Goal: Task Accomplishment & Management: Complete application form

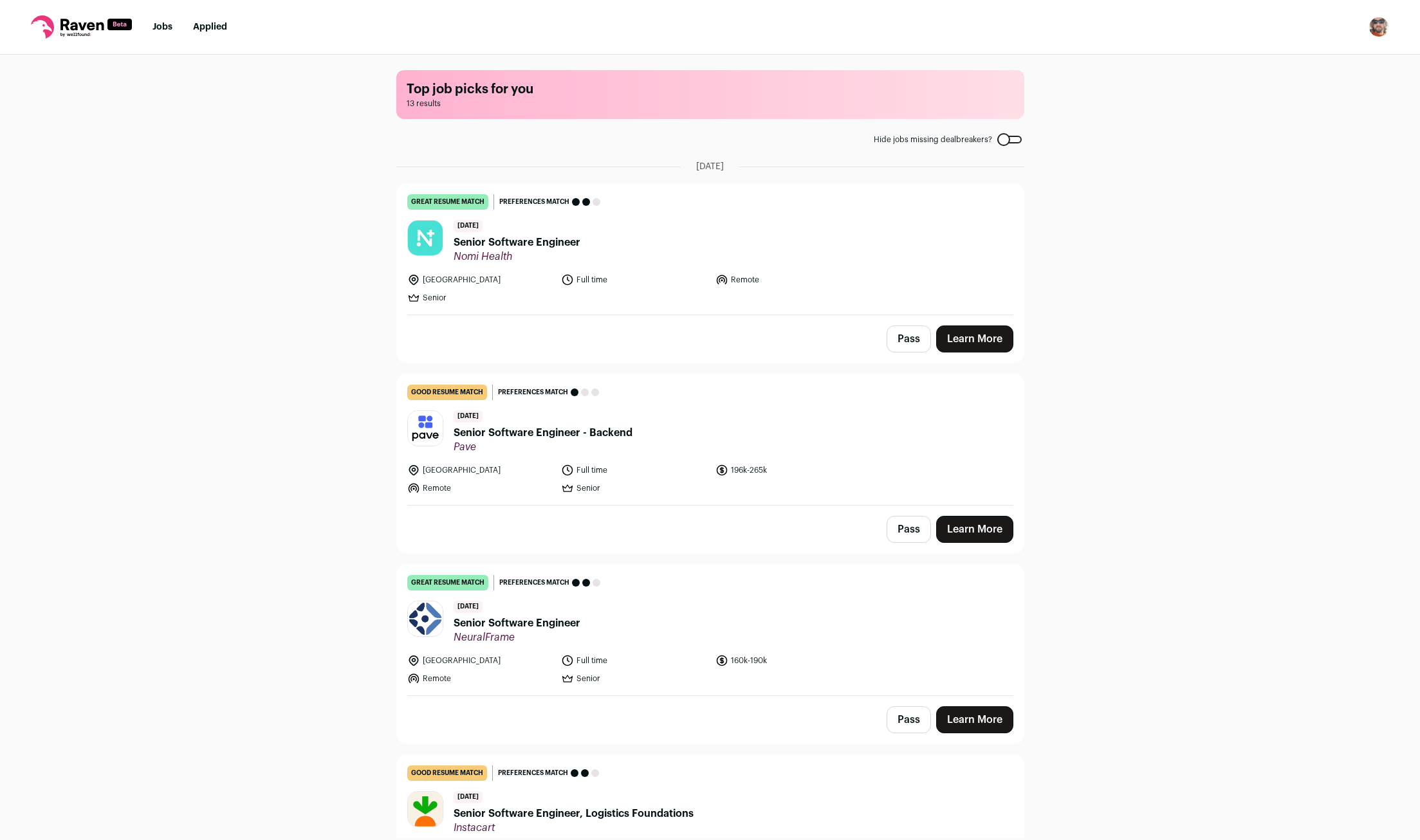
click at [80, 284] on div "Top job picks for you 13 results Hide jobs missing dealbreakers? September 22nd…" at bounding box center [710, 446] width 1420 height 783
click at [201, 305] on div "Top job picks for you 13 results Hide jobs missing dealbreakers? September 22nd…" at bounding box center [710, 446] width 1420 height 783
click at [1000, 345] on link "Learn More" at bounding box center [975, 339] width 77 height 27
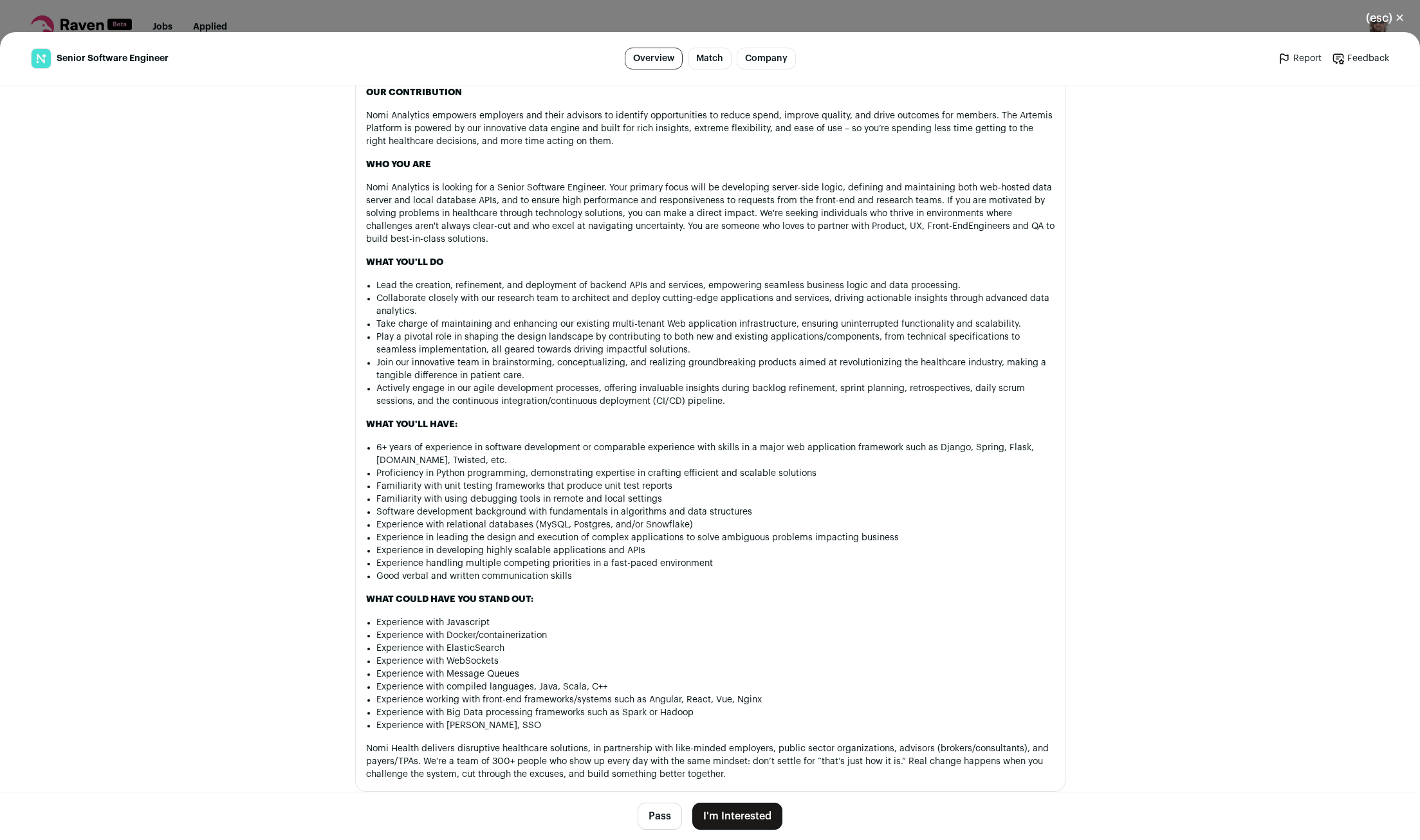
scroll to position [764, 0]
click at [1193, 444] on main "Senior Software Engineer Overview Match Company Report Feedback Report Feedback…" at bounding box center [710, 436] width 1420 height 808
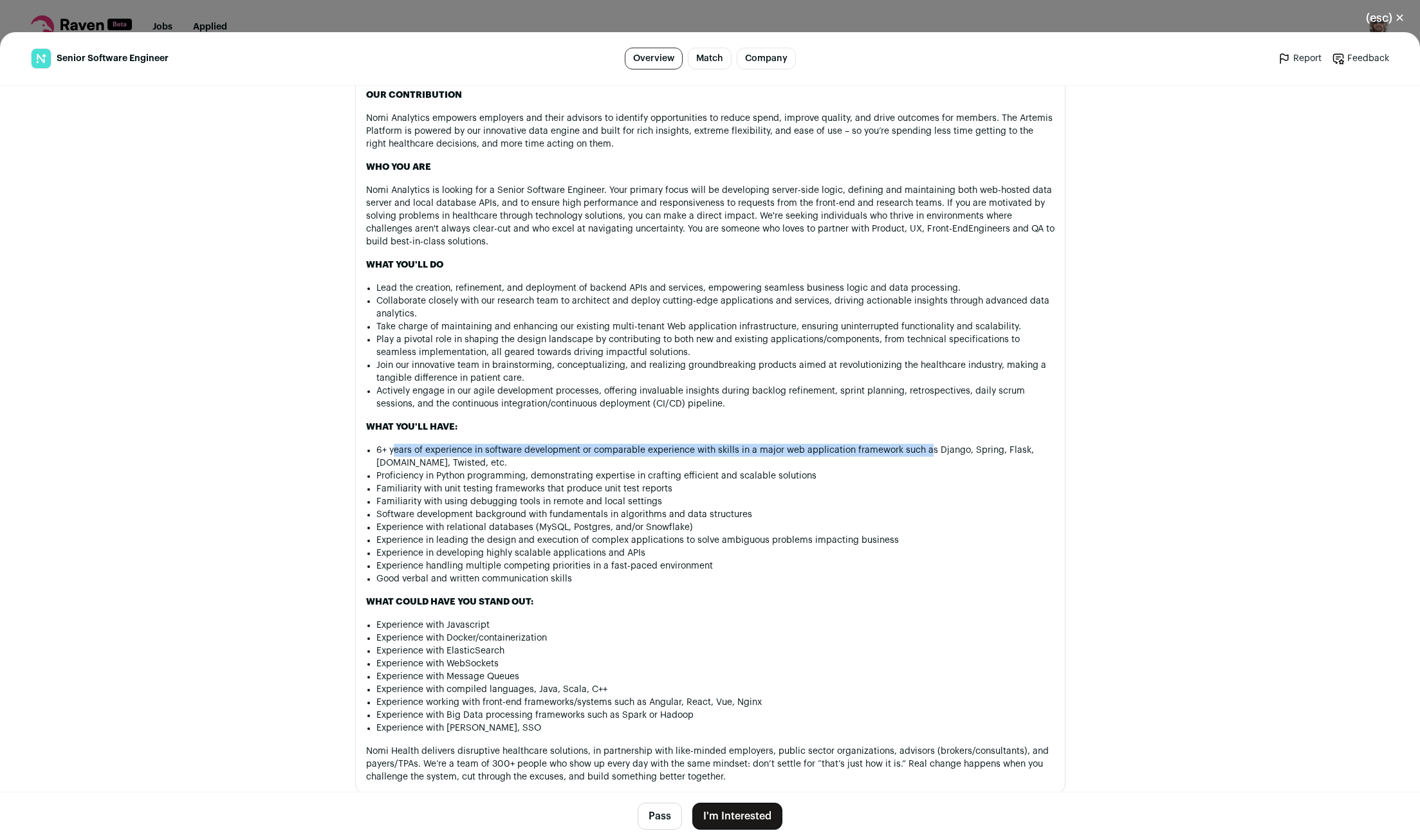
drag, startPoint x: 392, startPoint y: 458, endPoint x: 925, endPoint y: 452, distance: 533.0
click at [925, 452] on li "6+ years of experience in software development or comparable experience with sk…" at bounding box center [716, 456] width 678 height 26
drag, startPoint x: 410, startPoint y: 489, endPoint x: 559, endPoint y: 489, distance: 149.0
click at [551, 483] on li "Proficiency in Python programming, demonstrating expertise in crafting efficien…" at bounding box center [716, 476] width 678 height 13
drag, startPoint x: 421, startPoint y: 484, endPoint x: 542, endPoint y: 483, distance: 121.0
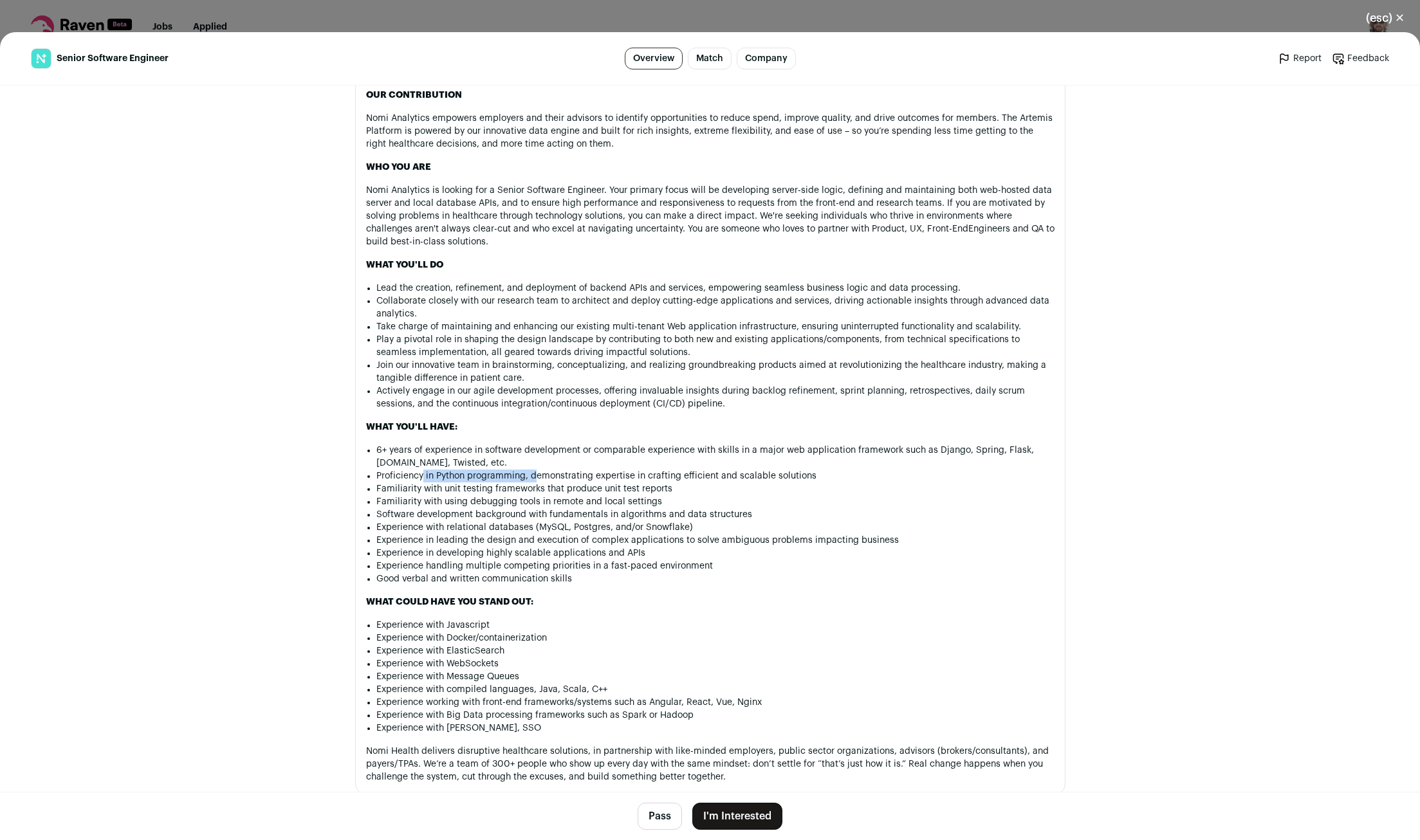
click at [540, 483] on li "Proficiency in Python programming, demonstrating expertise in crafting efficien…" at bounding box center [716, 476] width 678 height 13
drag, startPoint x: 640, startPoint y: 484, endPoint x: 714, endPoint y: 485, distance: 74.0
click at [714, 483] on li "Proficiency in Python programming, demonstrating expertise in crafting efficien…" at bounding box center [716, 476] width 678 height 13
drag, startPoint x: 410, startPoint y: 497, endPoint x: 580, endPoint y: 500, distance: 170.0
click at [568, 495] on li "Familiarity with unit testing frameworks that produce unit test reports" at bounding box center [716, 489] width 678 height 13
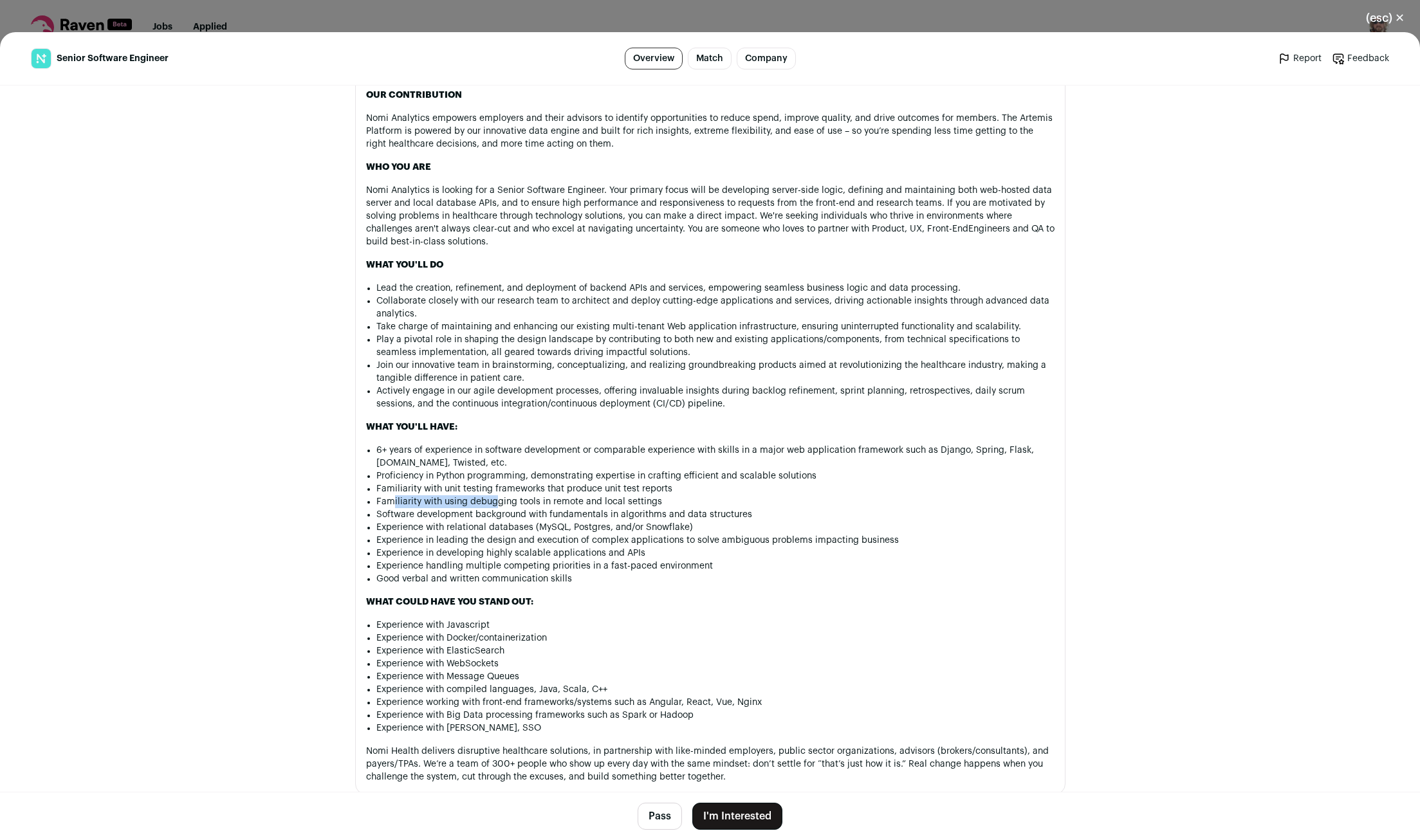
drag, startPoint x: 392, startPoint y: 512, endPoint x: 562, endPoint y: 516, distance: 170.0
click at [520, 508] on li "Familiarity with using debugging tools in remote and local settings" at bounding box center [716, 502] width 678 height 13
drag, startPoint x: 462, startPoint y: 527, endPoint x: 634, endPoint y: 522, distance: 172.1
click at [622, 521] on li "Software development background with fundamentals in algorithms and data struct…" at bounding box center [716, 515] width 678 height 13
drag, startPoint x: 452, startPoint y: 556, endPoint x: 602, endPoint y: 548, distance: 150.2
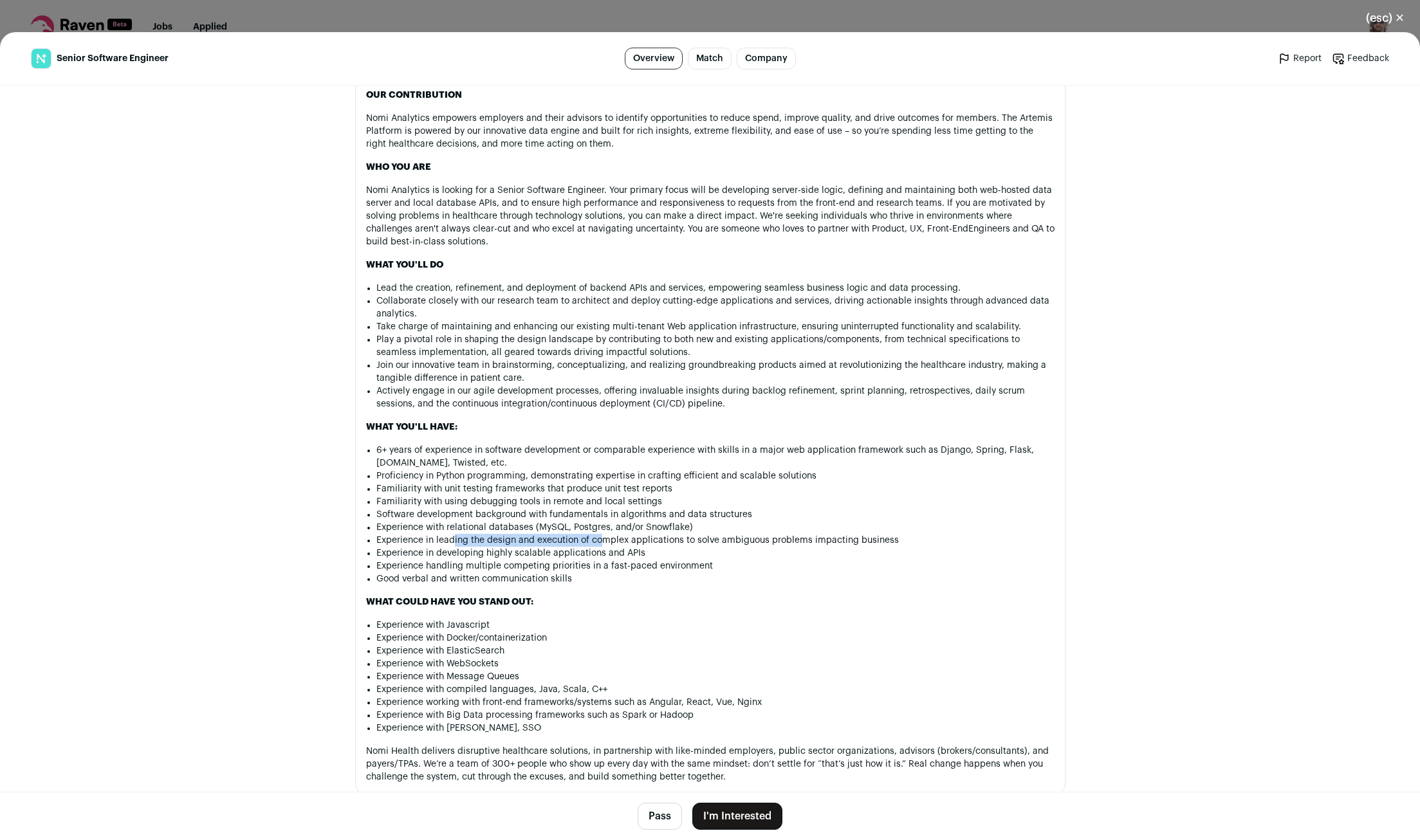
click at [602, 547] on li "Experience in leading the design and execution of complex applications to solve…" at bounding box center [716, 541] width 678 height 13
drag, startPoint x: 464, startPoint y: 565, endPoint x: 621, endPoint y: 566, distance: 157.0
click at [621, 560] on li "Experience in developing highly scalable applications and APIs" at bounding box center [716, 553] width 678 height 13
click at [759, 825] on button "I'm Interested" at bounding box center [737, 816] width 90 height 27
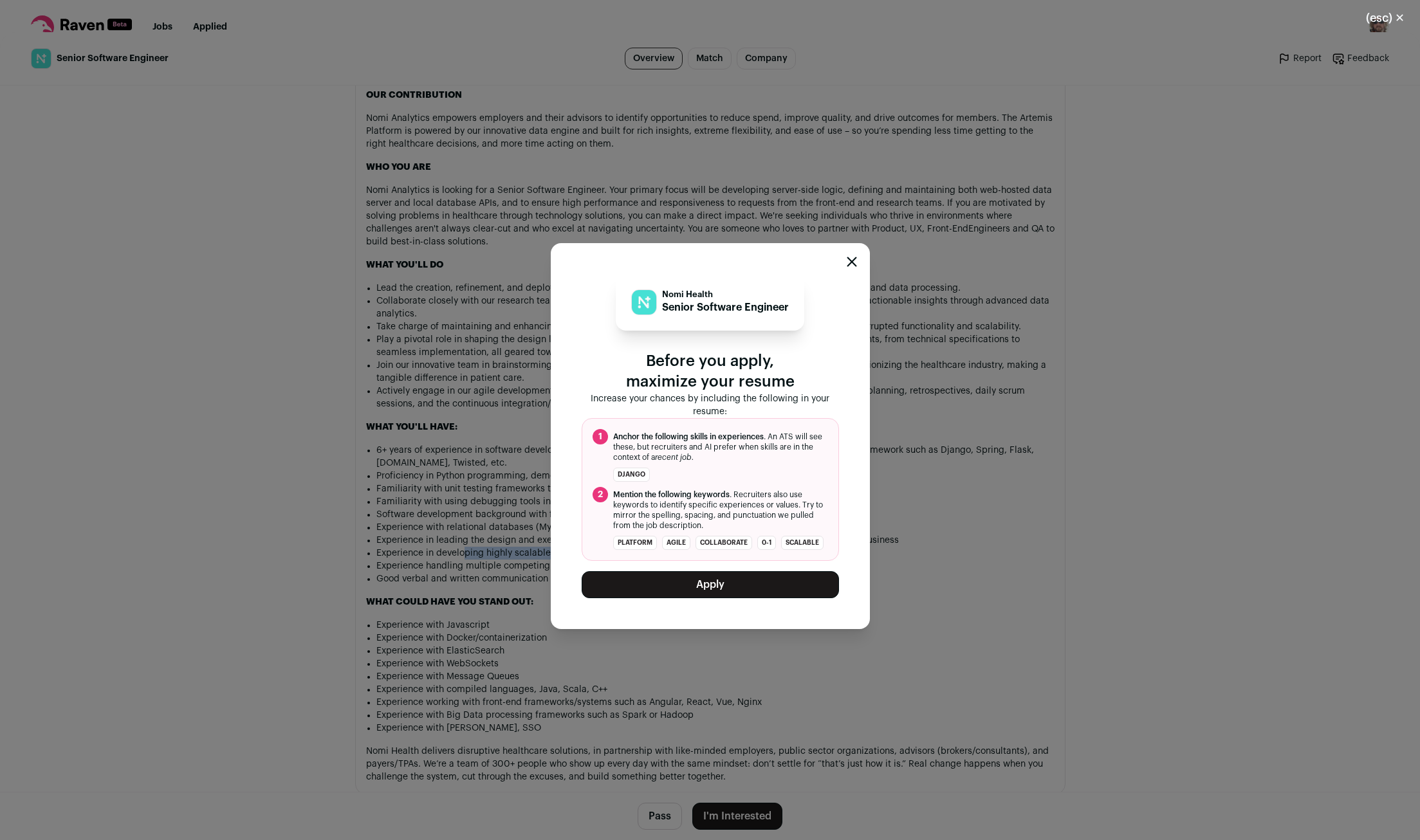
click at [683, 595] on button "Apply" at bounding box center [710, 584] width 257 height 27
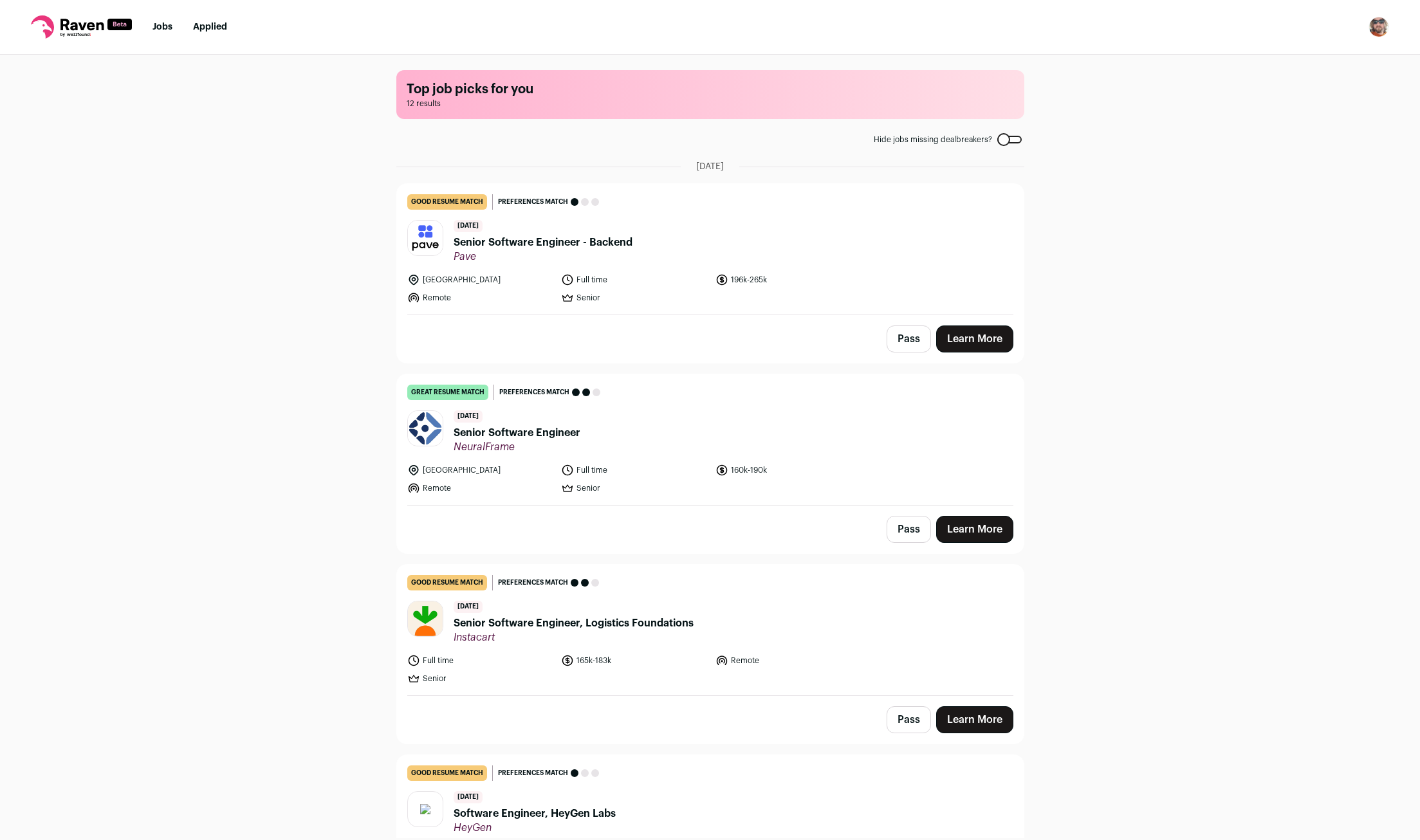
click at [1010, 144] on label "Hide jobs missing dealbreakers?" at bounding box center [948, 140] width 148 height 11
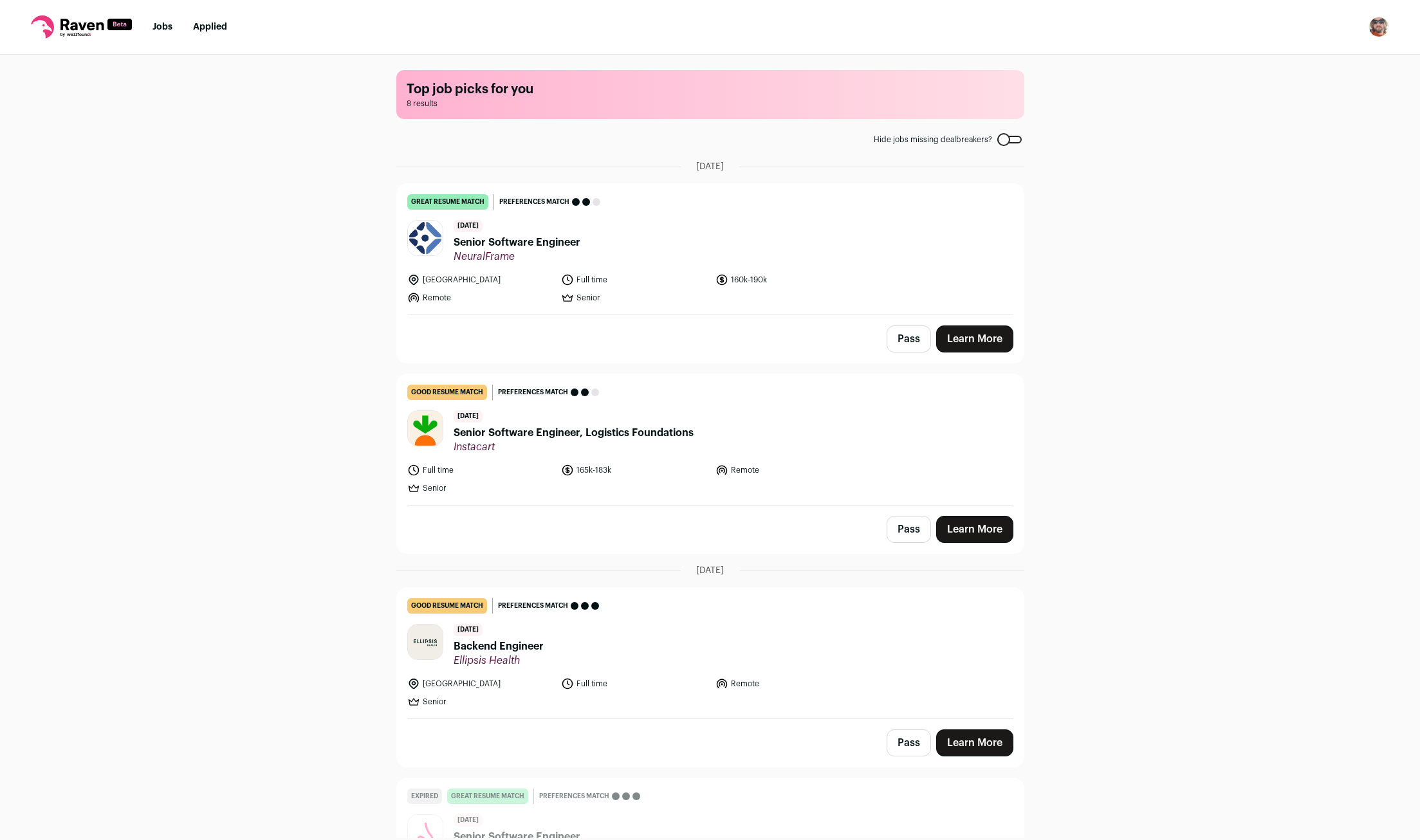
click at [1010, 144] on div at bounding box center [1009, 140] width 24 height 8
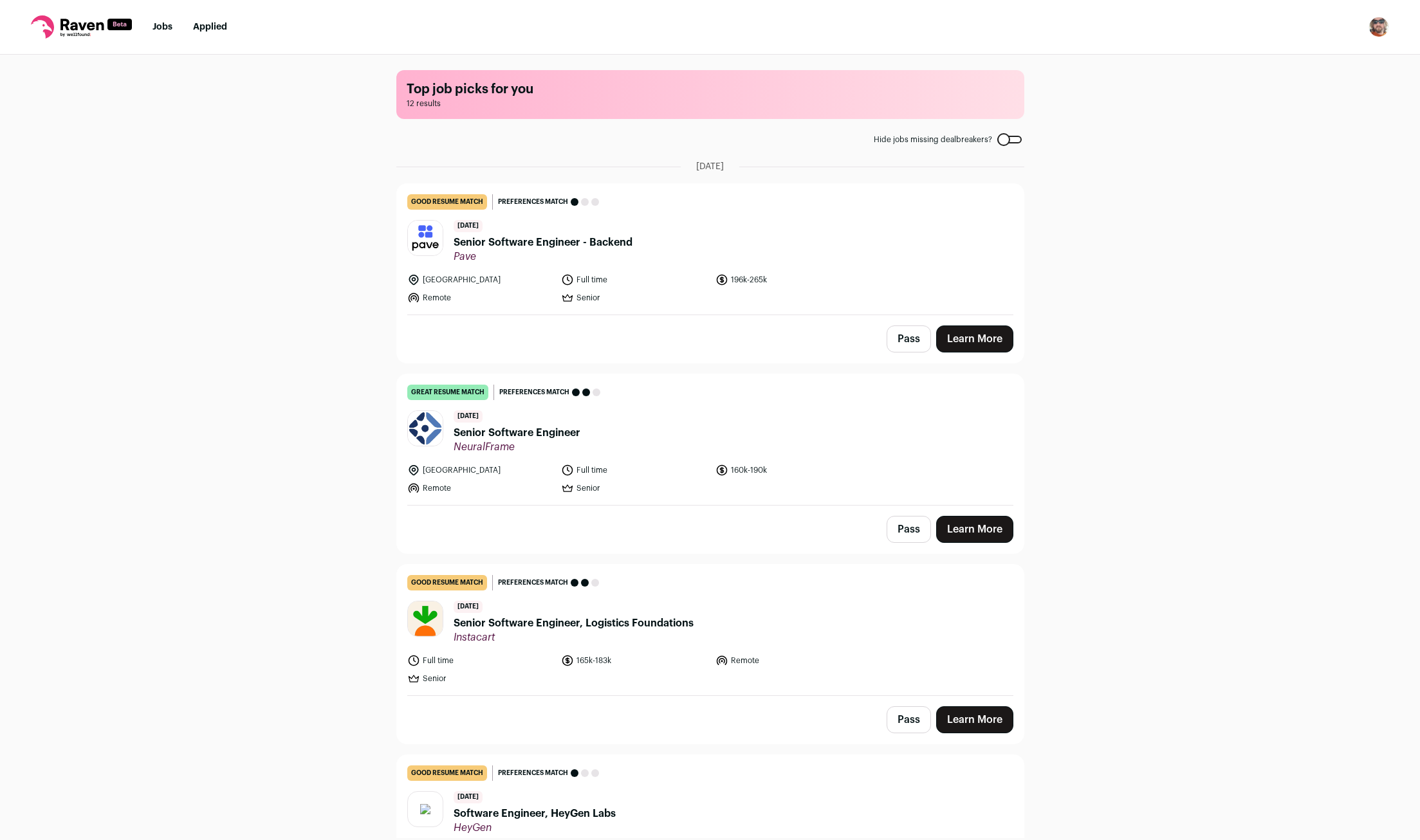
click at [1010, 144] on label "Hide jobs missing dealbreakers?" at bounding box center [948, 140] width 148 height 11
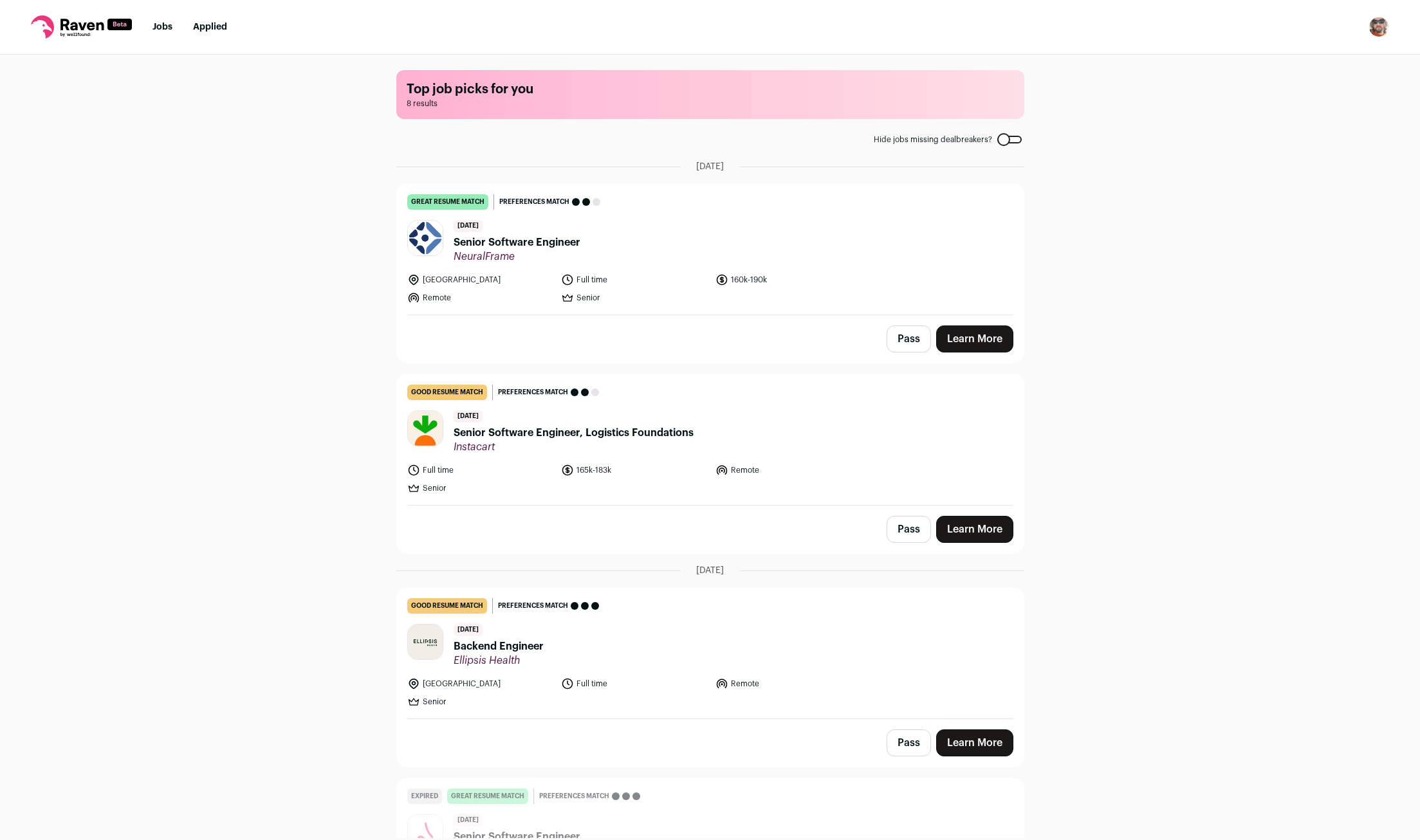
click at [1010, 144] on label "Hide jobs missing dealbreakers?" at bounding box center [948, 140] width 148 height 11
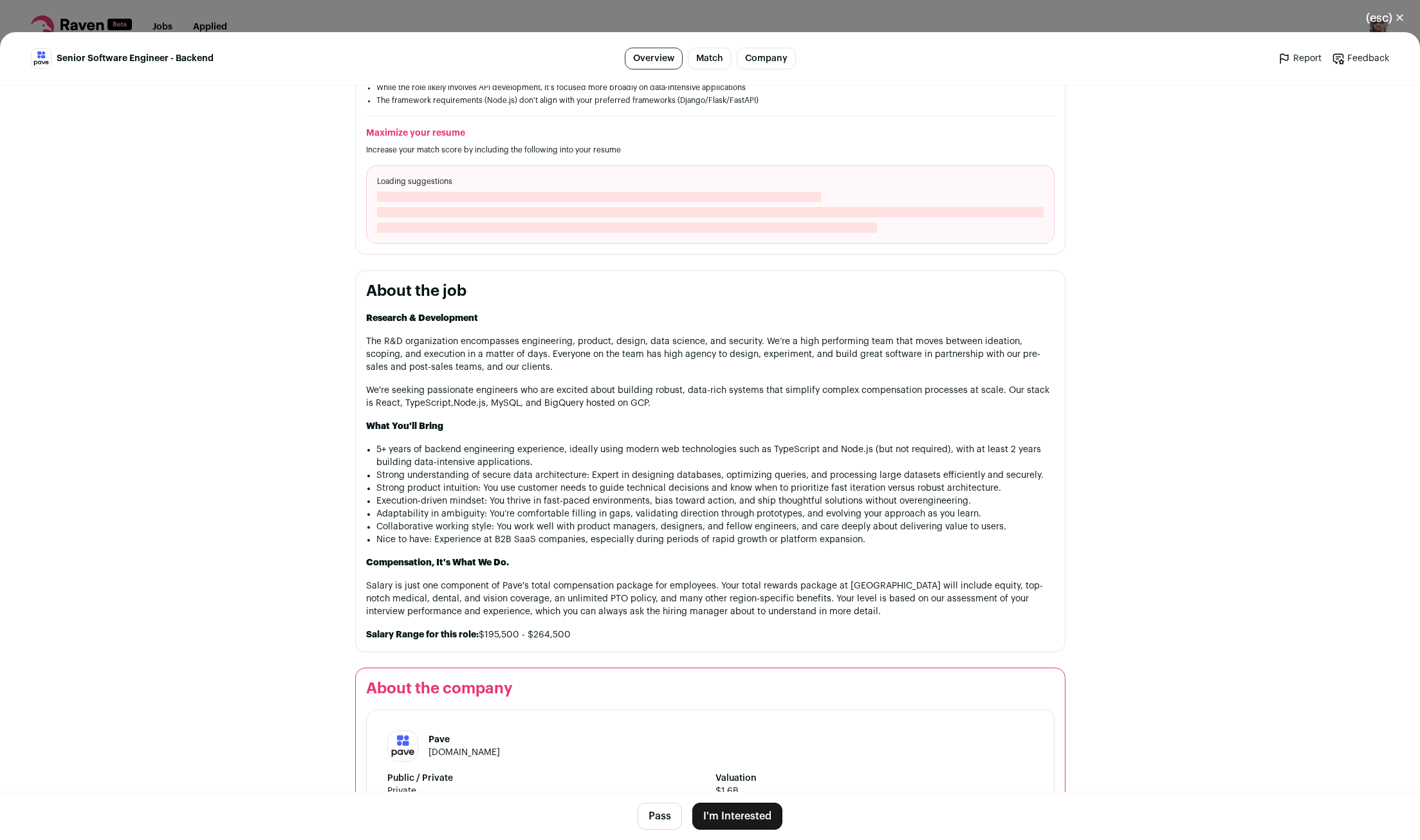
scroll to position [425, 0]
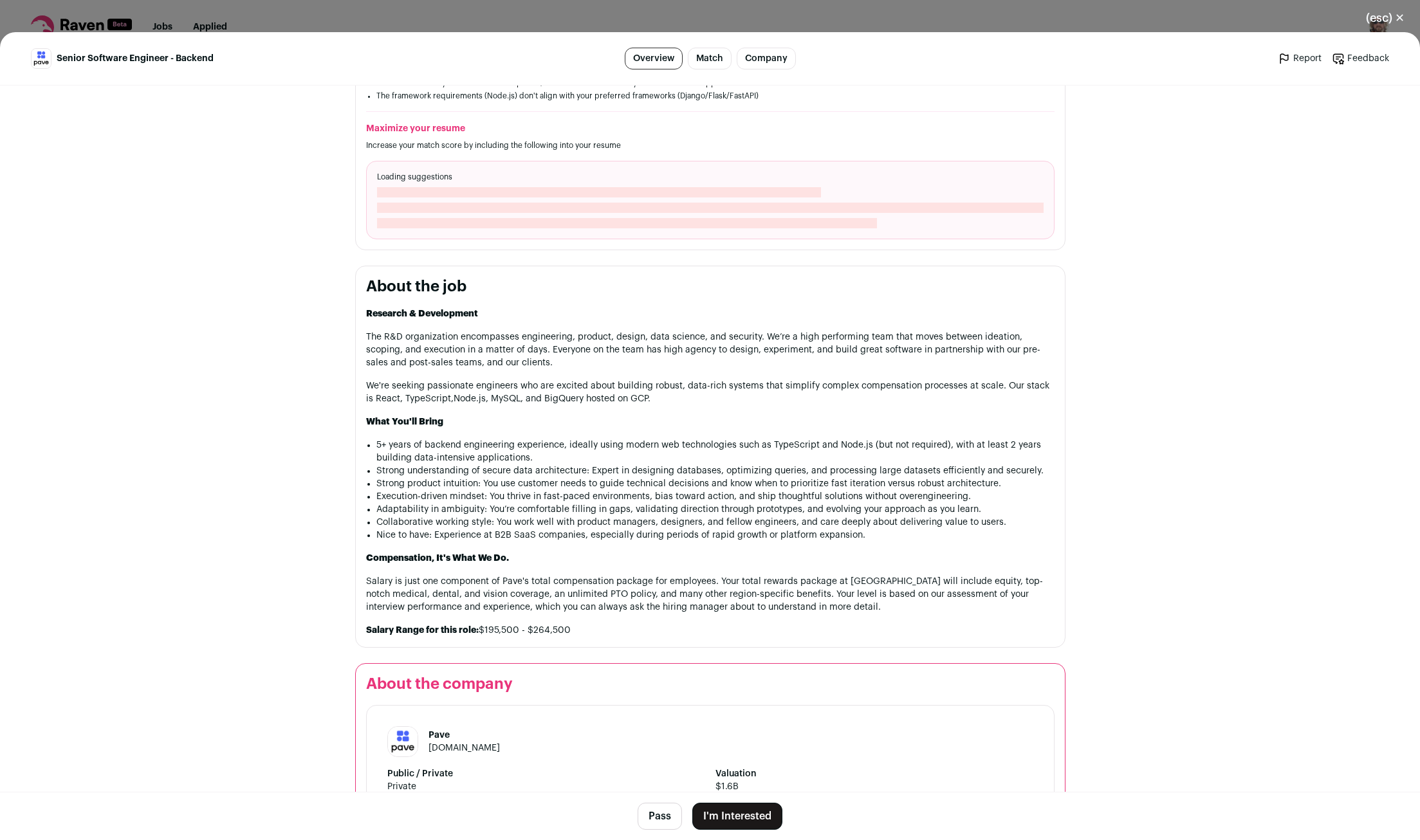
click at [658, 819] on button "Pass" at bounding box center [660, 816] width 44 height 27
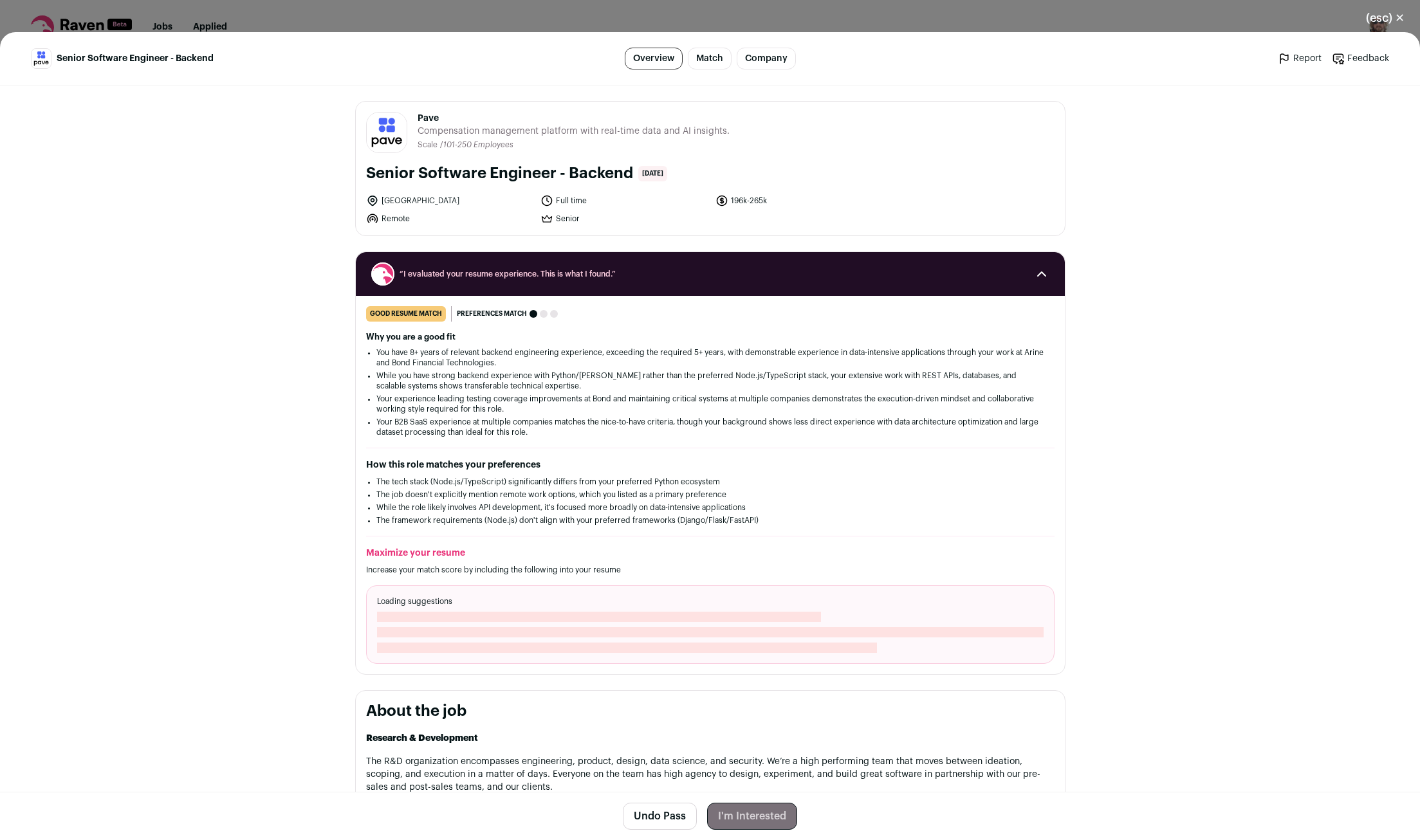
click at [903, 26] on div "(esc) ✕ Senior Software Engineer - Backend Overview Match Company Report Feedba…" at bounding box center [710, 420] width 1420 height 840
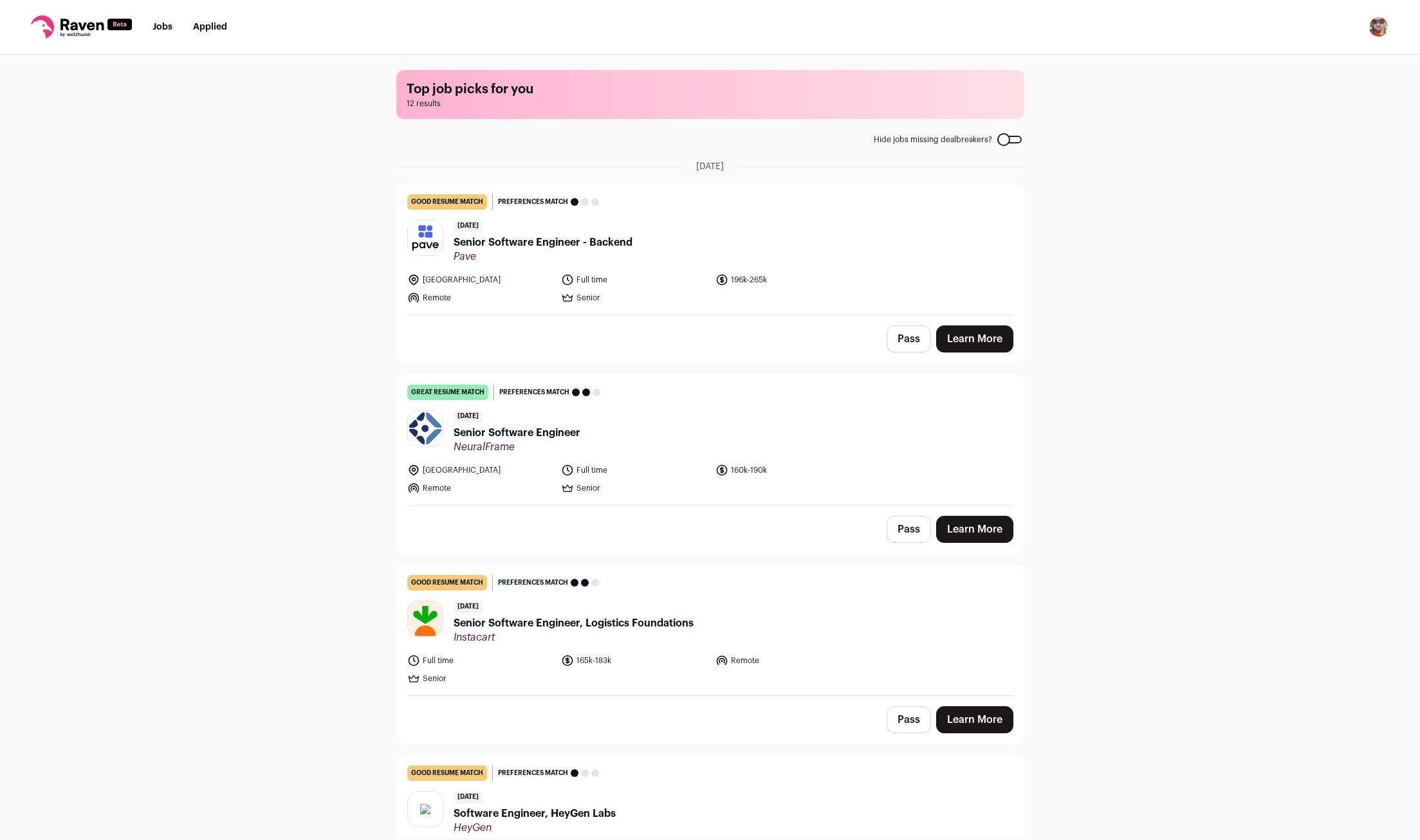
click at [904, 345] on button "Pass" at bounding box center [909, 339] width 44 height 27
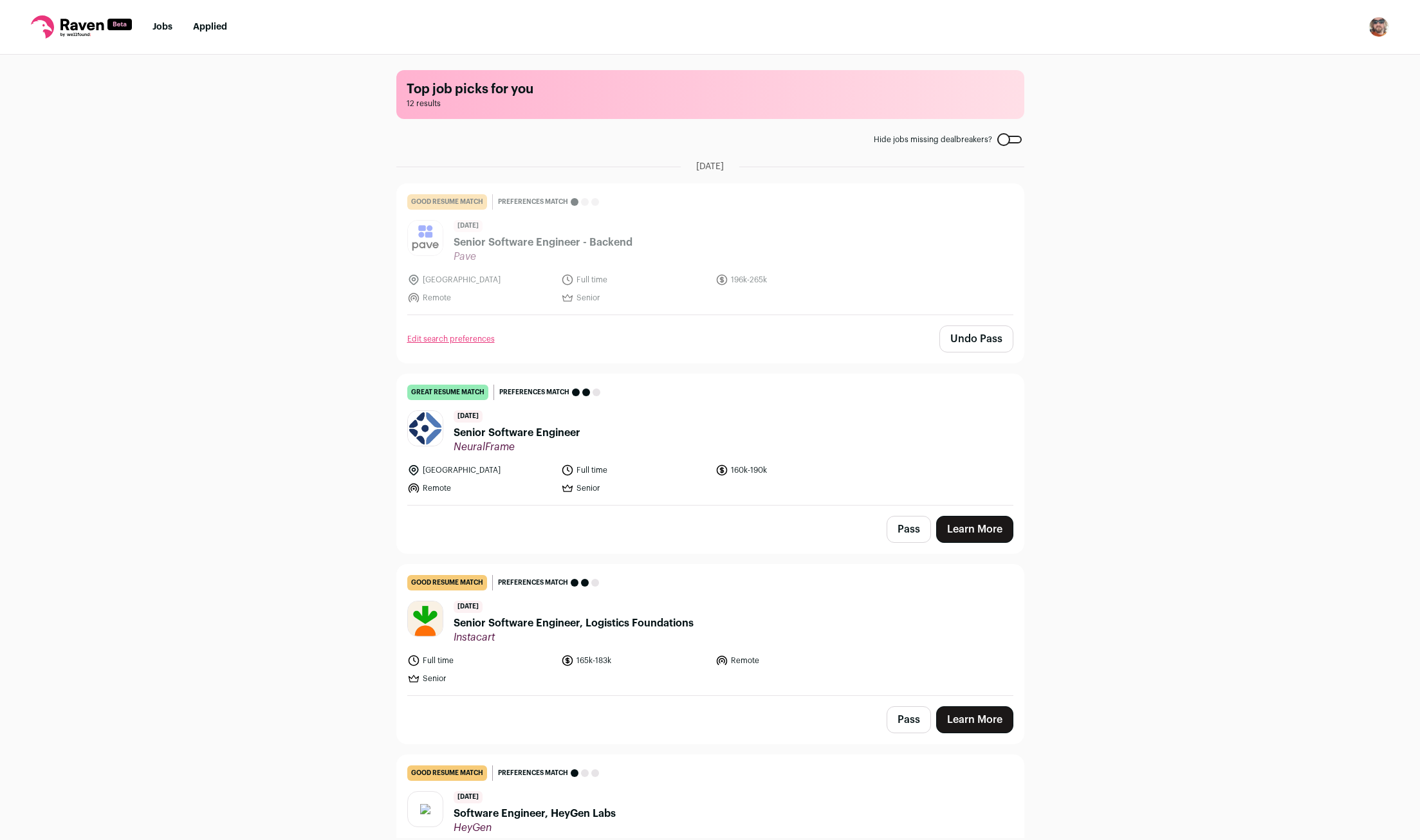
click at [1094, 452] on div "Top job picks for you 12 results Hide jobs missing dealbreakers? September 22nd…" at bounding box center [710, 446] width 1420 height 783
click at [1003, 531] on link "Learn More" at bounding box center [975, 529] width 77 height 27
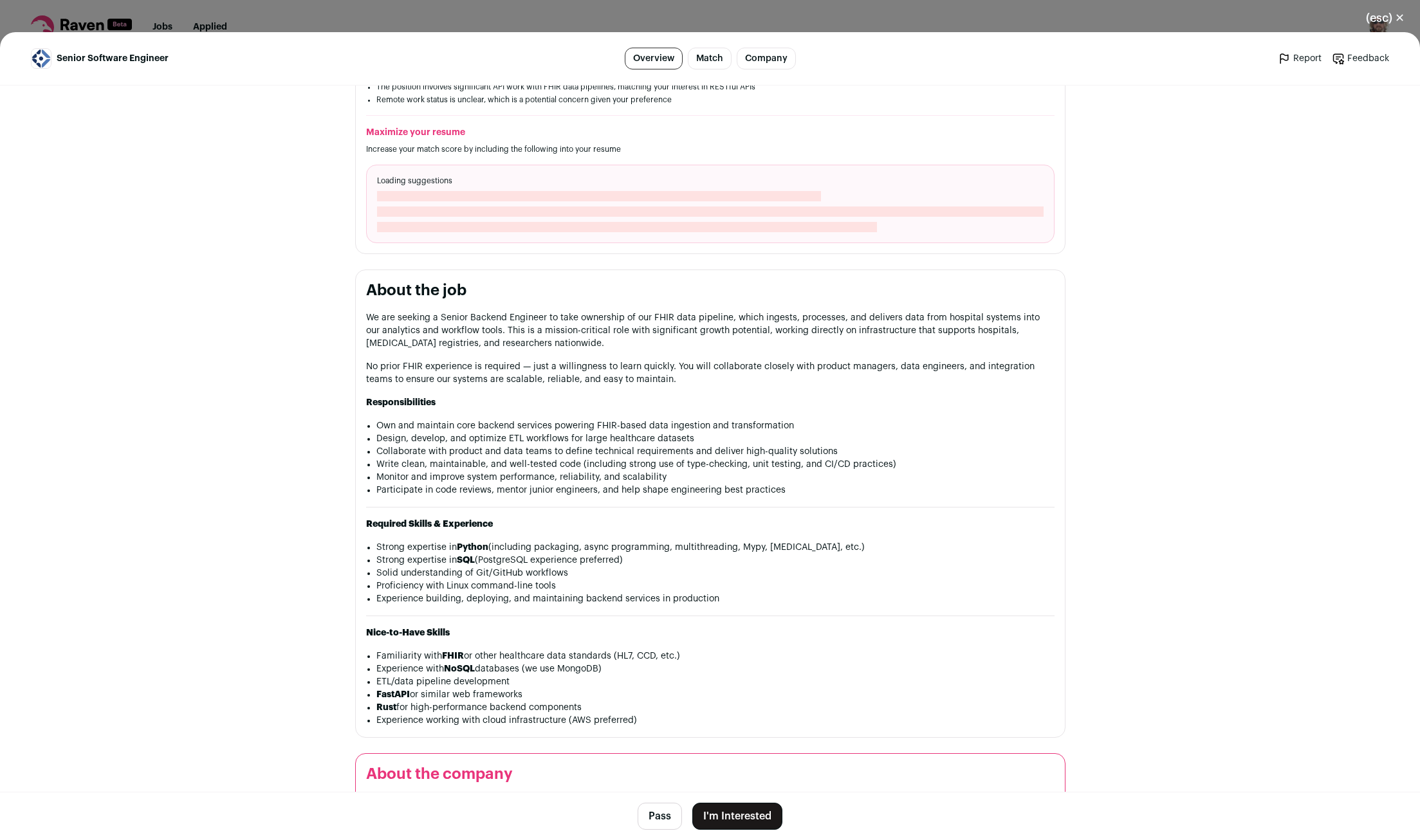
scroll to position [425, 0]
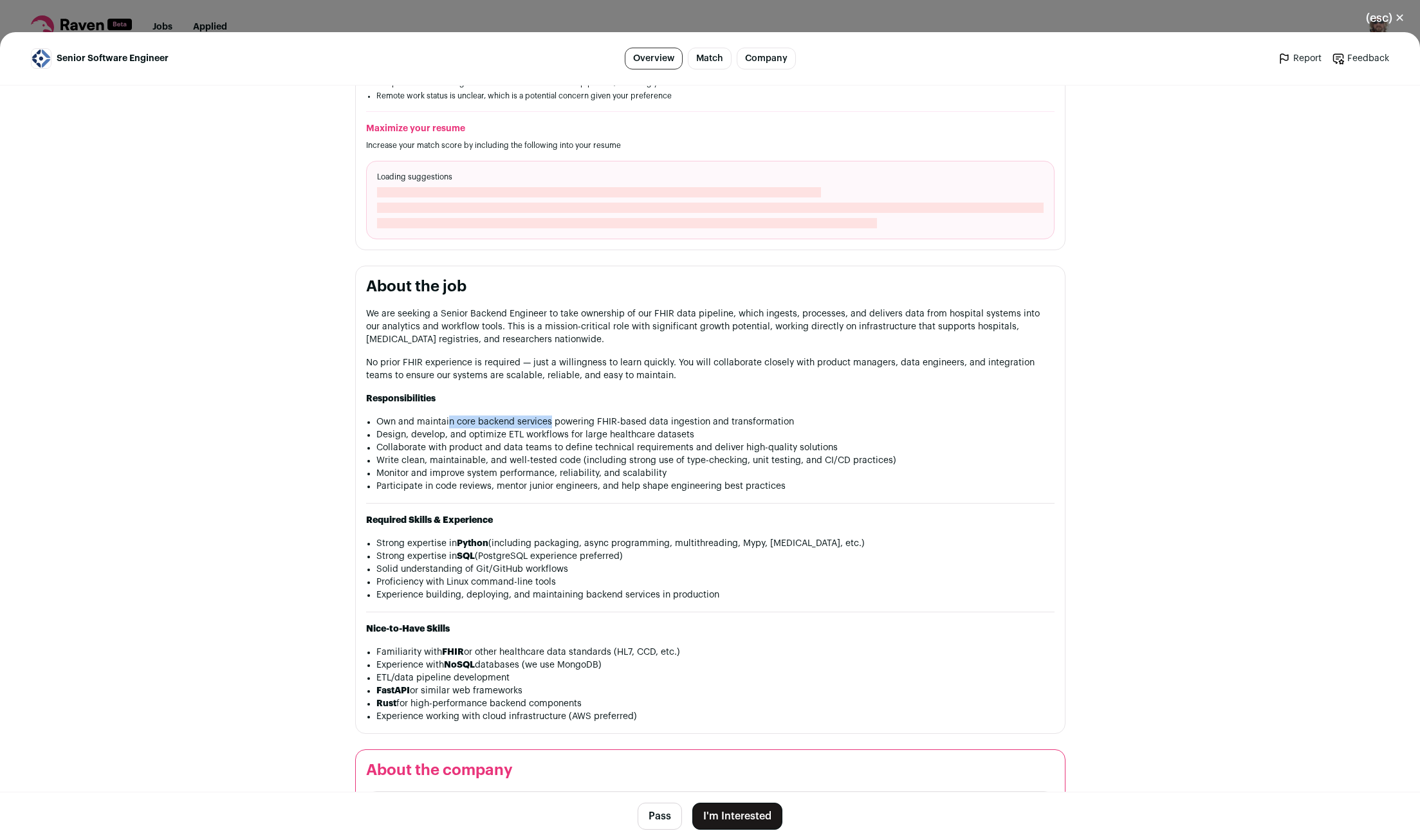
drag, startPoint x: 451, startPoint y: 423, endPoint x: 569, endPoint y: 420, distance: 118.0
click at [558, 419] on li "Own and maintain core backend services powering FHIR-based data ingestion and t…" at bounding box center [716, 422] width 678 height 13
drag, startPoint x: 577, startPoint y: 421, endPoint x: 727, endPoint y: 429, distance: 150.2
click at [719, 429] on li "Own and maintain core backend services powering FHIR-based data ingestion and t…" at bounding box center [716, 422] width 678 height 13
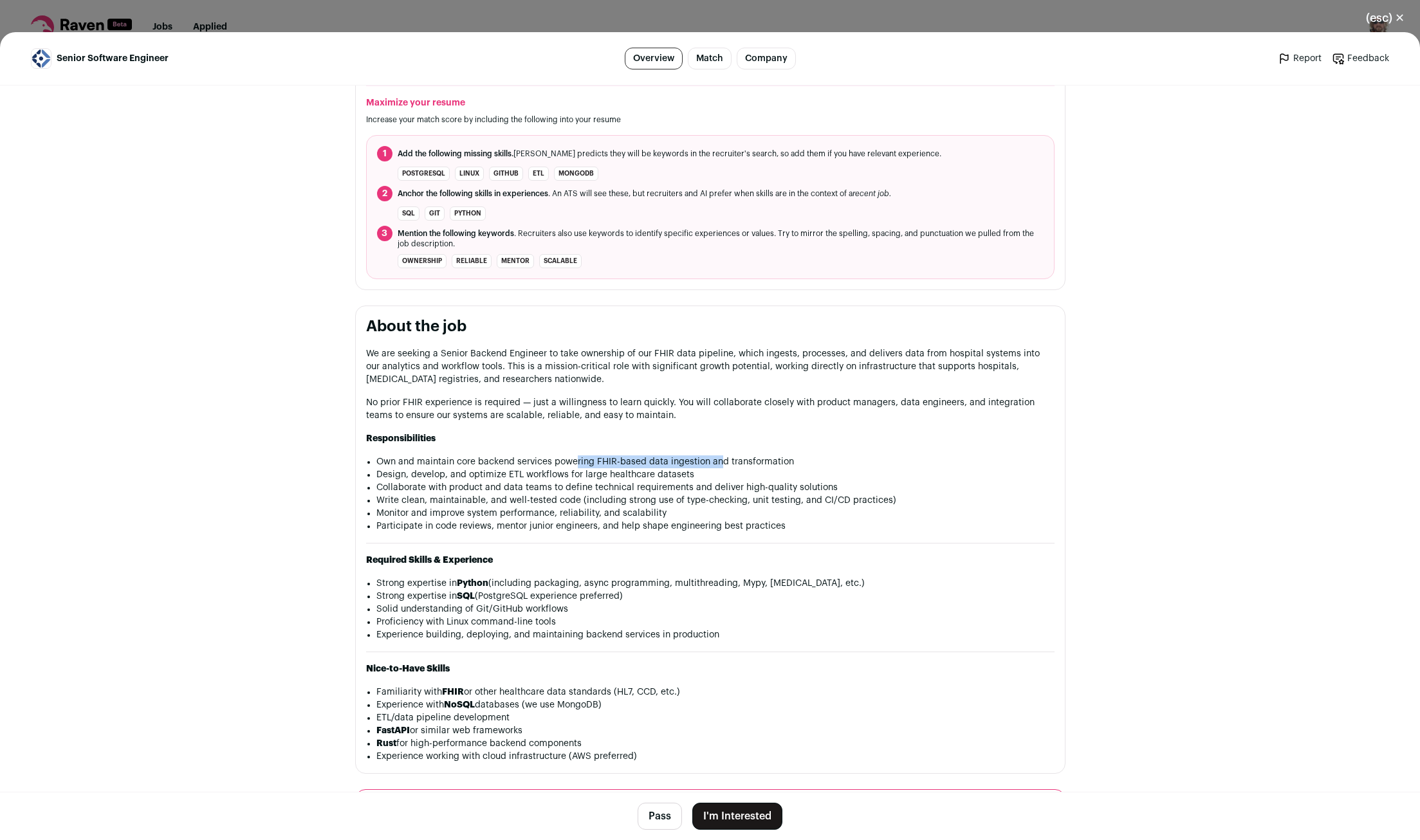
scroll to position [425, 0]
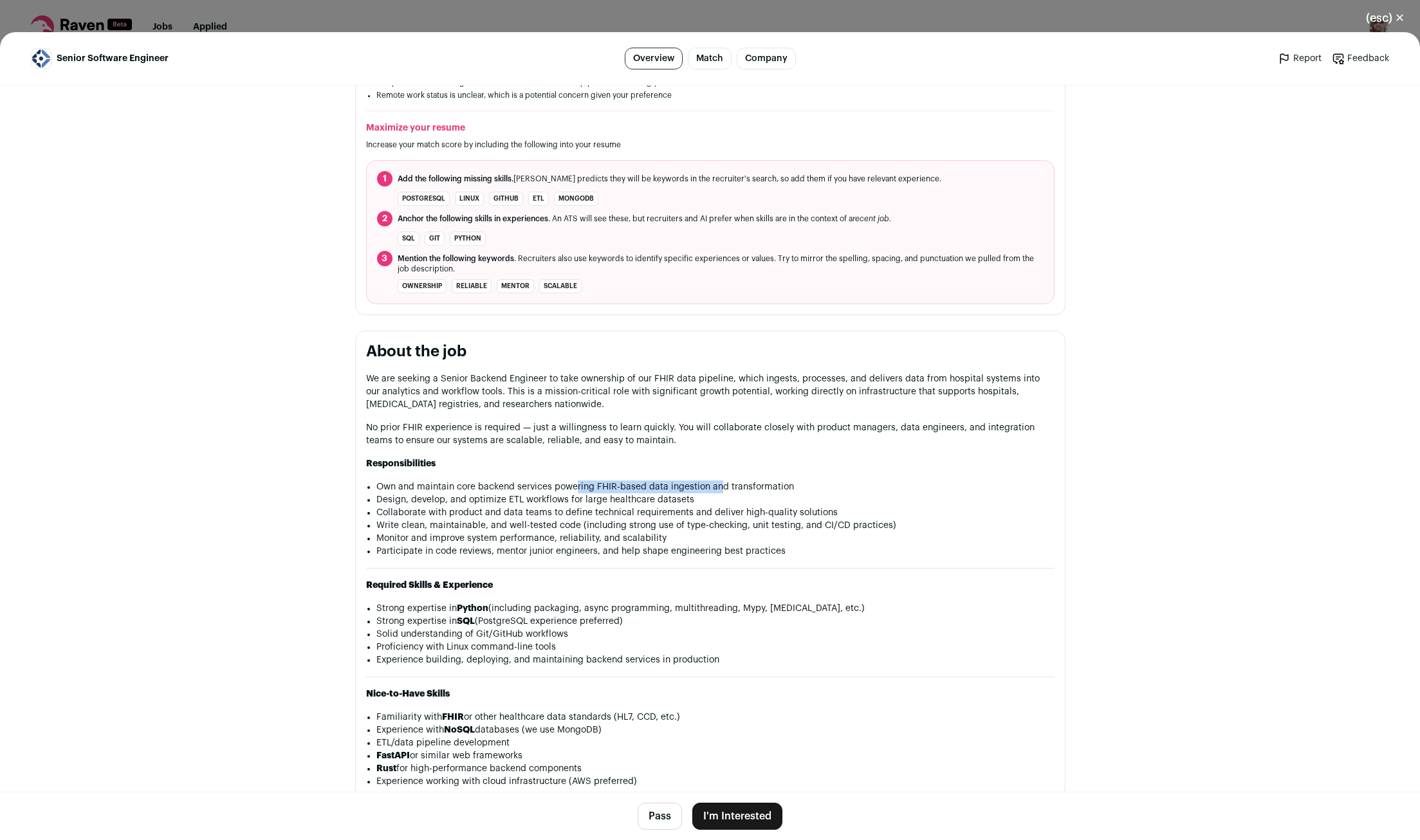
click at [667, 814] on button "Pass" at bounding box center [660, 816] width 44 height 27
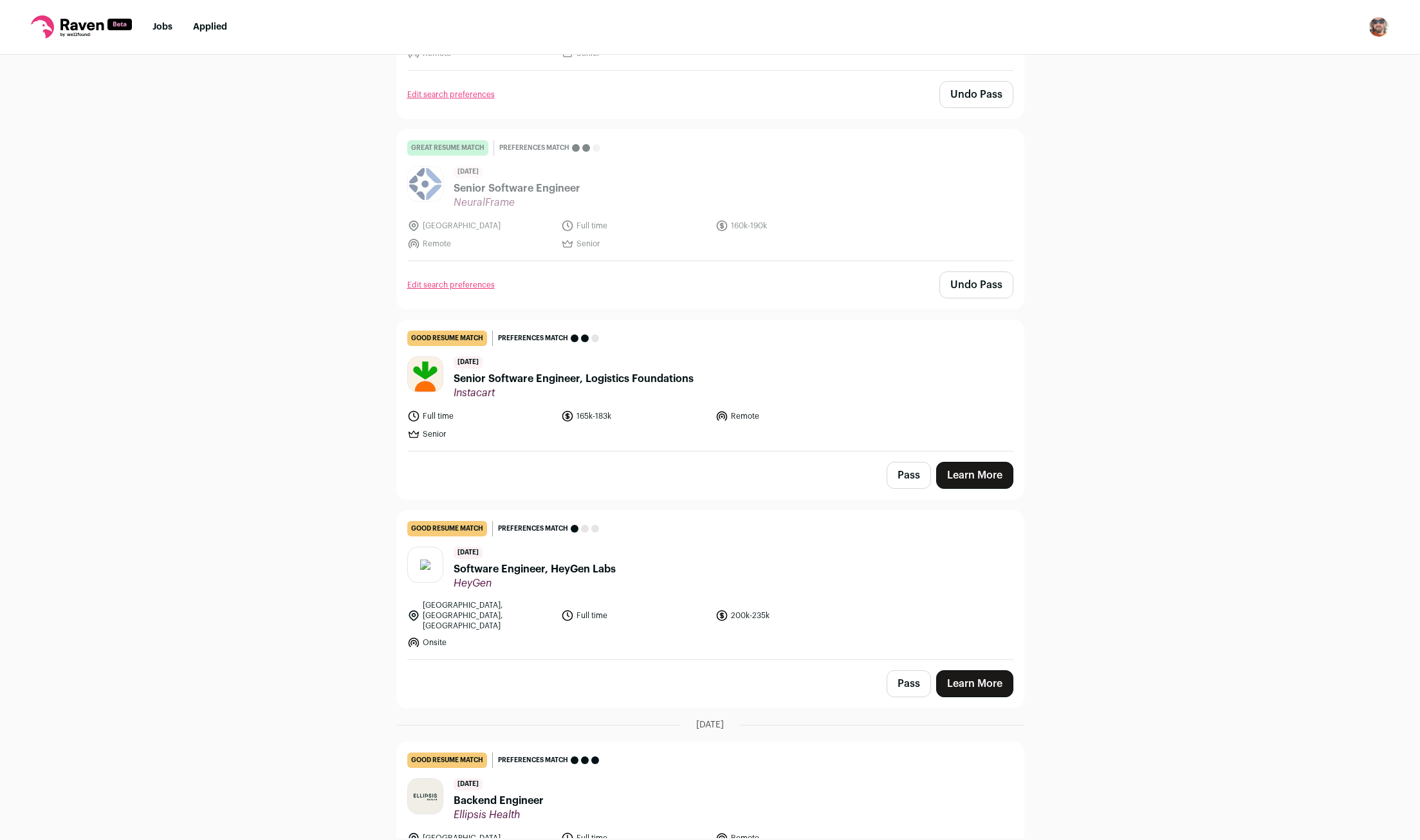
scroll to position [255, 0]
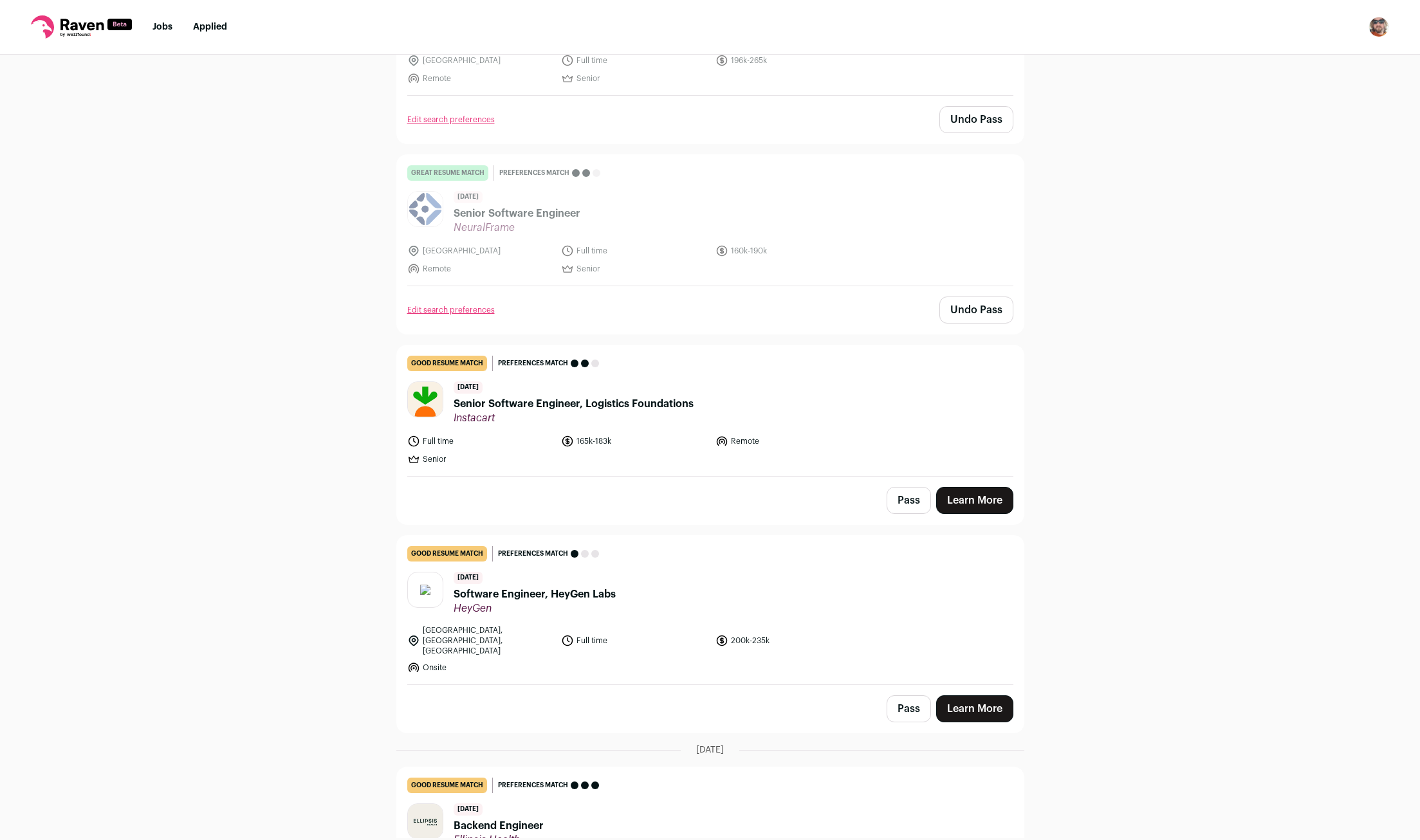
scroll to position [255, 0]
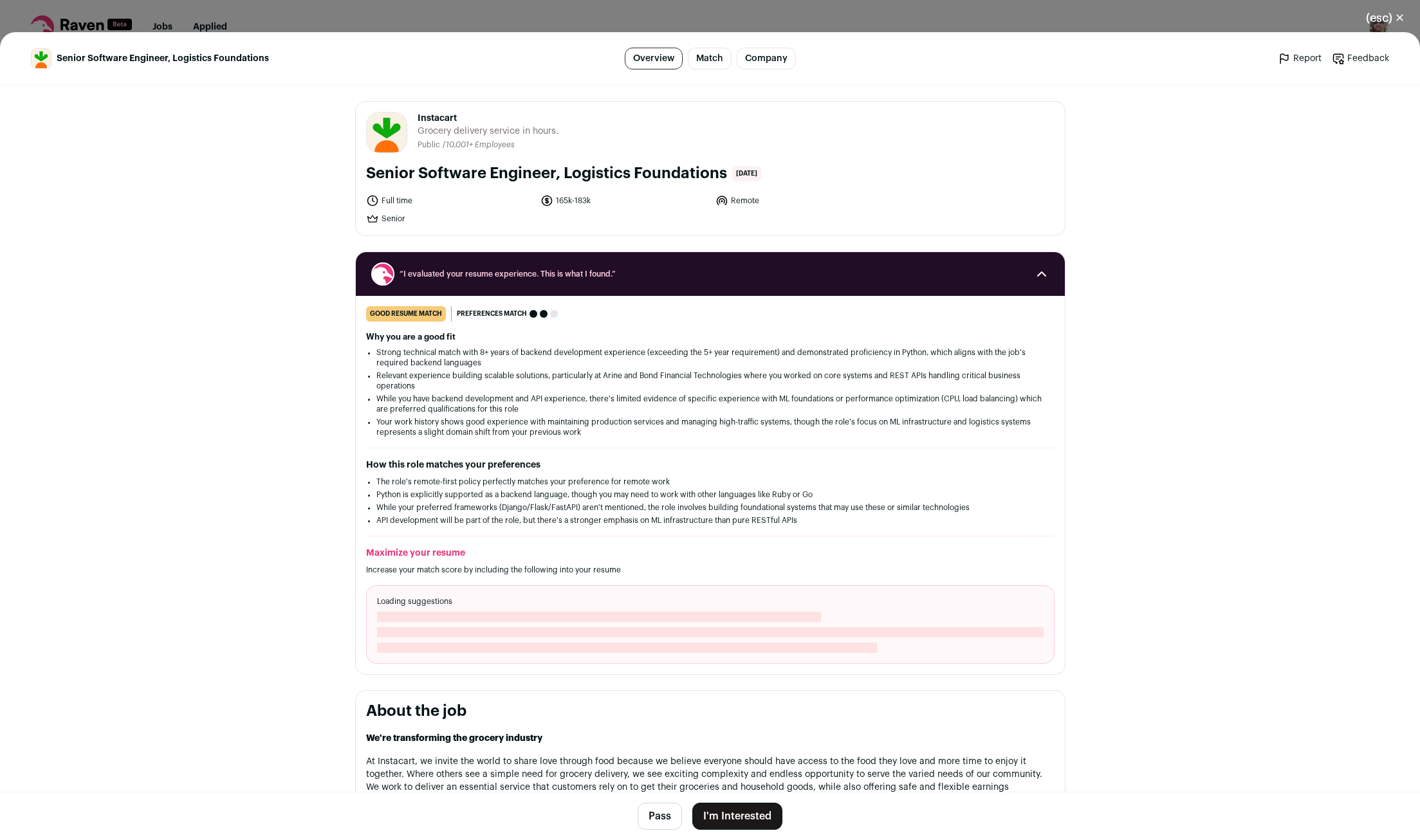
scroll to position [255, 0]
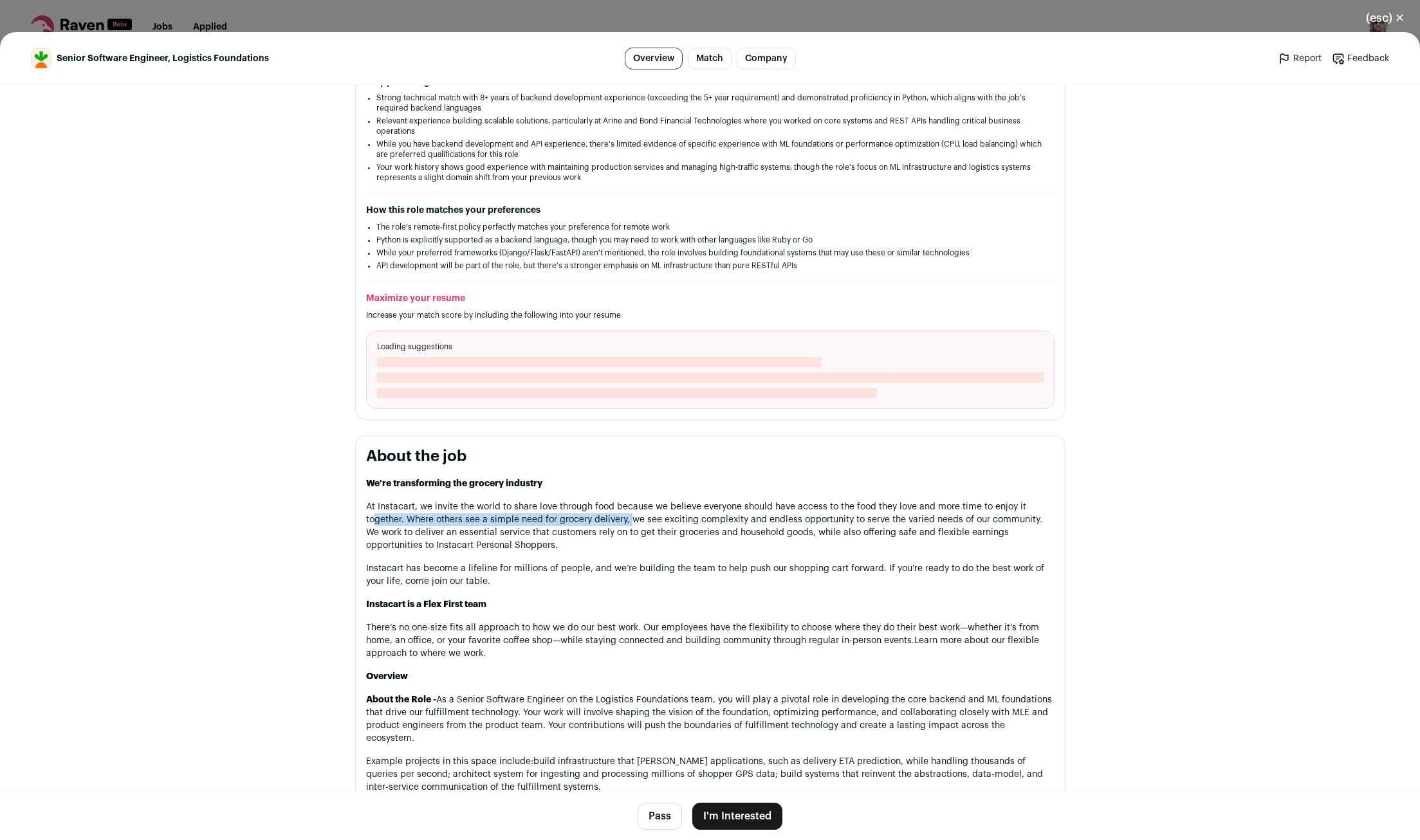
drag, startPoint x: 374, startPoint y: 516, endPoint x: 634, endPoint y: 522, distance: 260.1
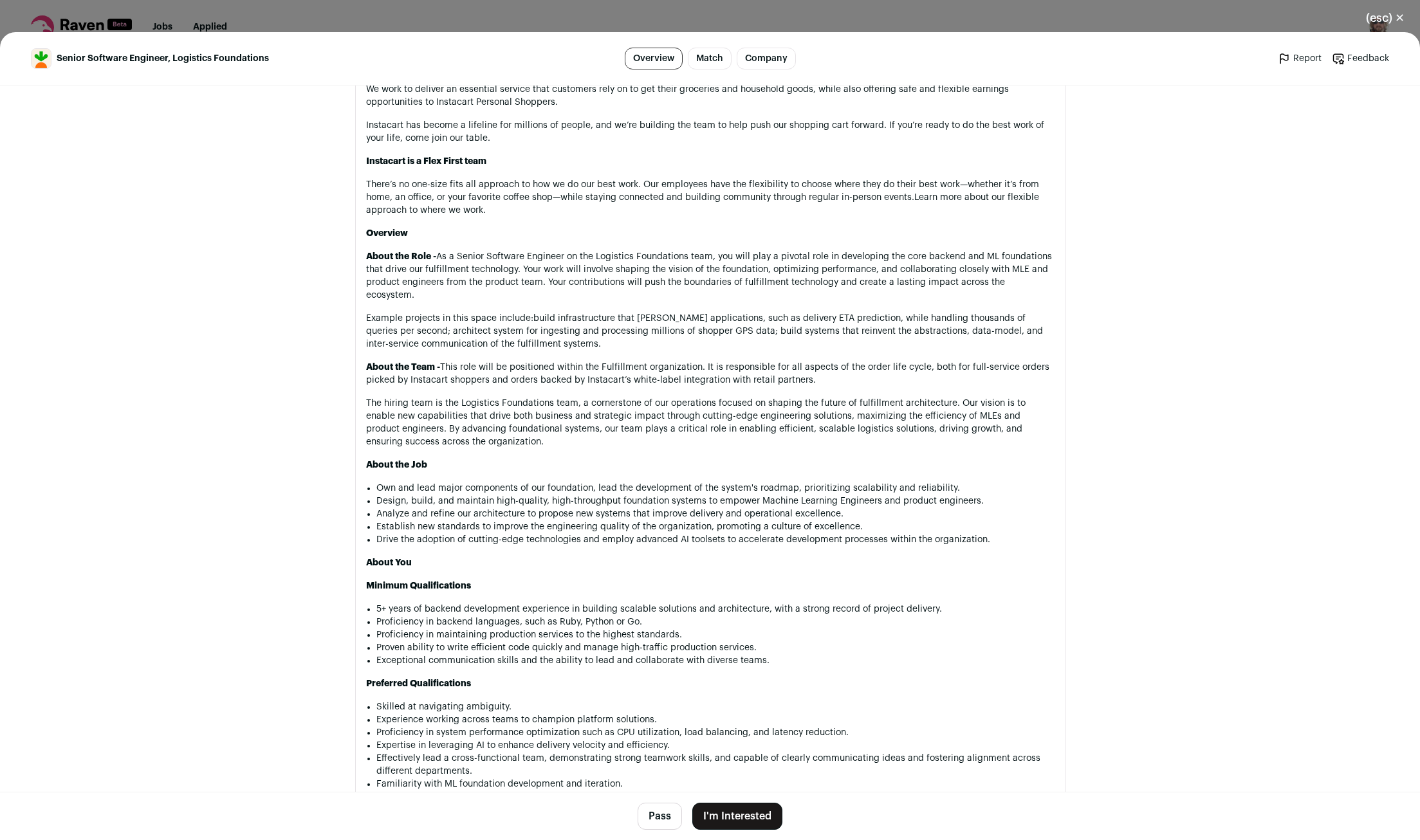
scroll to position [764, 0]
drag, startPoint x: 385, startPoint y: 480, endPoint x: 609, endPoint y: 479, distance: 224.0
click at [541, 481] on li "Own and lead major components of our foundation, lead the development of the sy…" at bounding box center [716, 488] width 678 height 13
drag, startPoint x: 596, startPoint y: 473, endPoint x: 719, endPoint y: 467, distance: 123.1
click at [719, 467] on div "We're transforming the grocery industry At Instacart, we invite the world to sh…" at bounding box center [710, 484] width 689 height 901
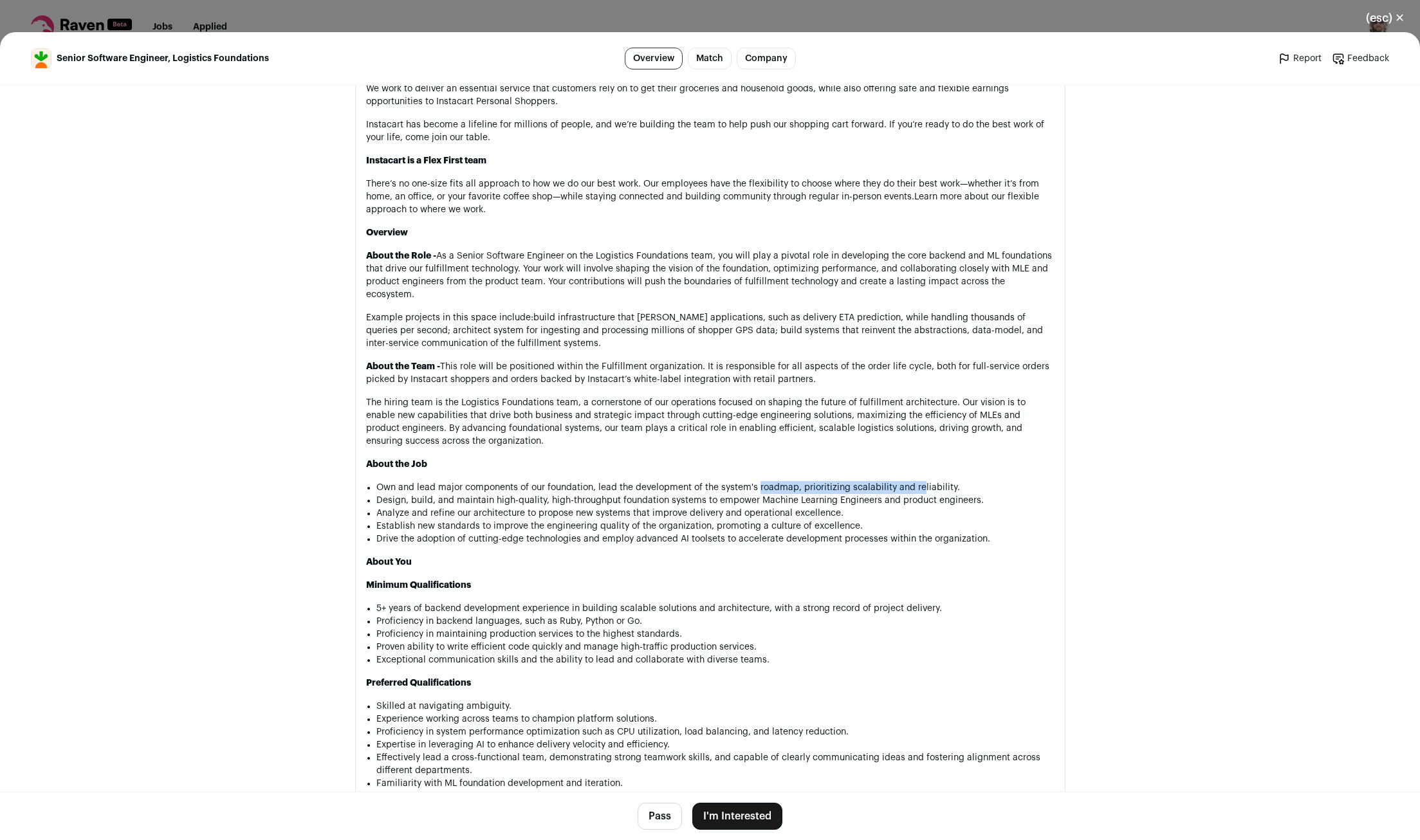
drag, startPoint x: 919, startPoint y: 475, endPoint x: 955, endPoint y: 475, distance: 36.0
click at [933, 481] on li "Own and lead major components of our foundation, lead the development of the sy…" at bounding box center [716, 488] width 678 height 13
drag, startPoint x: 400, startPoint y: 491, endPoint x: 623, endPoint y: 497, distance: 223.1
click at [606, 495] on li "Design, build, and maintain high-quality, high-throughput foundation systems to…" at bounding box center [716, 500] width 678 height 13
drag, startPoint x: 672, startPoint y: 495, endPoint x: 759, endPoint y: 494, distance: 87.0
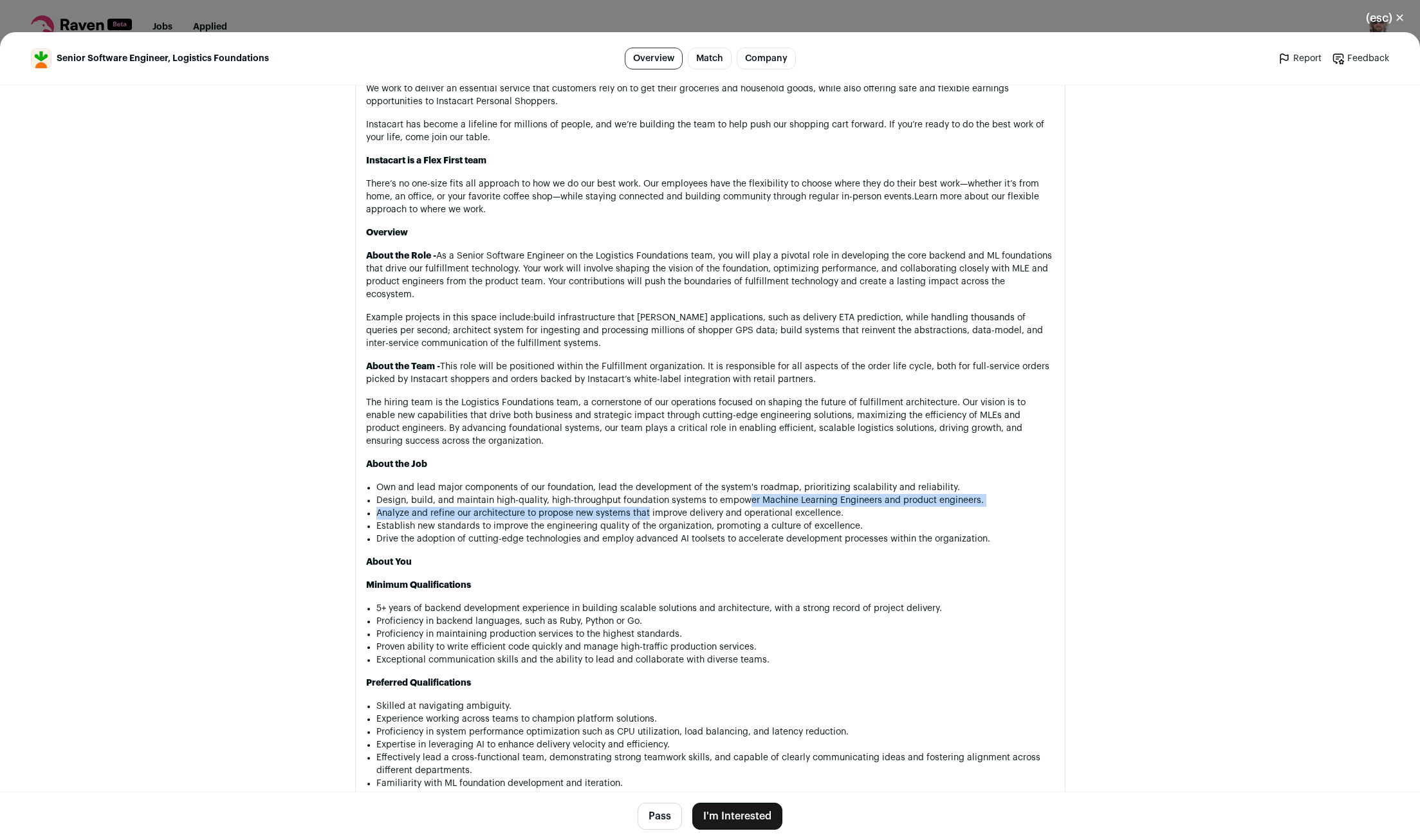
click at [759, 494] on ul "Own and lead major components of our foundation, lead the development of the sy…" at bounding box center [716, 514] width 678 height 65
click at [474, 520] on li "Establish new standards to improve the engineering quality of the organization,…" at bounding box center [716, 526] width 678 height 13
drag, startPoint x: 520, startPoint y: 504, endPoint x: 596, endPoint y: 508, distance: 76.1
click at [586, 508] on ul "Own and lead major components of our foundation, lead the development of the sy…" at bounding box center [716, 514] width 678 height 65
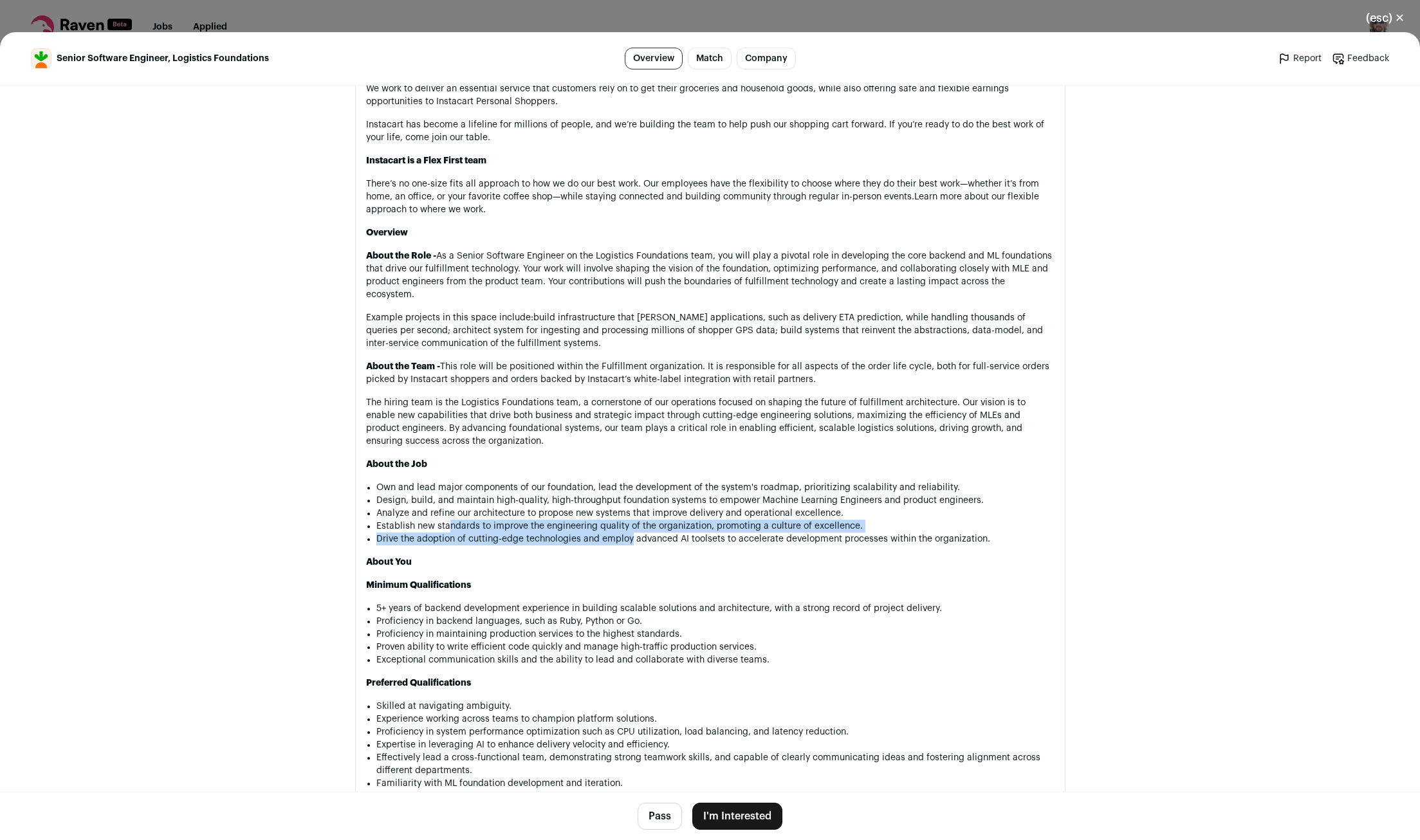
drag, startPoint x: 447, startPoint y: 521, endPoint x: 632, endPoint y: 528, distance: 185.1
click at [632, 528] on ul "Own and lead major components of our foundation, lead the development of the sy…" at bounding box center [716, 514] width 678 height 65
drag, startPoint x: 568, startPoint y: 601, endPoint x: 670, endPoint y: 601, distance: 102.0
click at [660, 602] on li "5+ years of backend development experience in building scalable solutions and a…" at bounding box center [716, 609] width 678 height 13
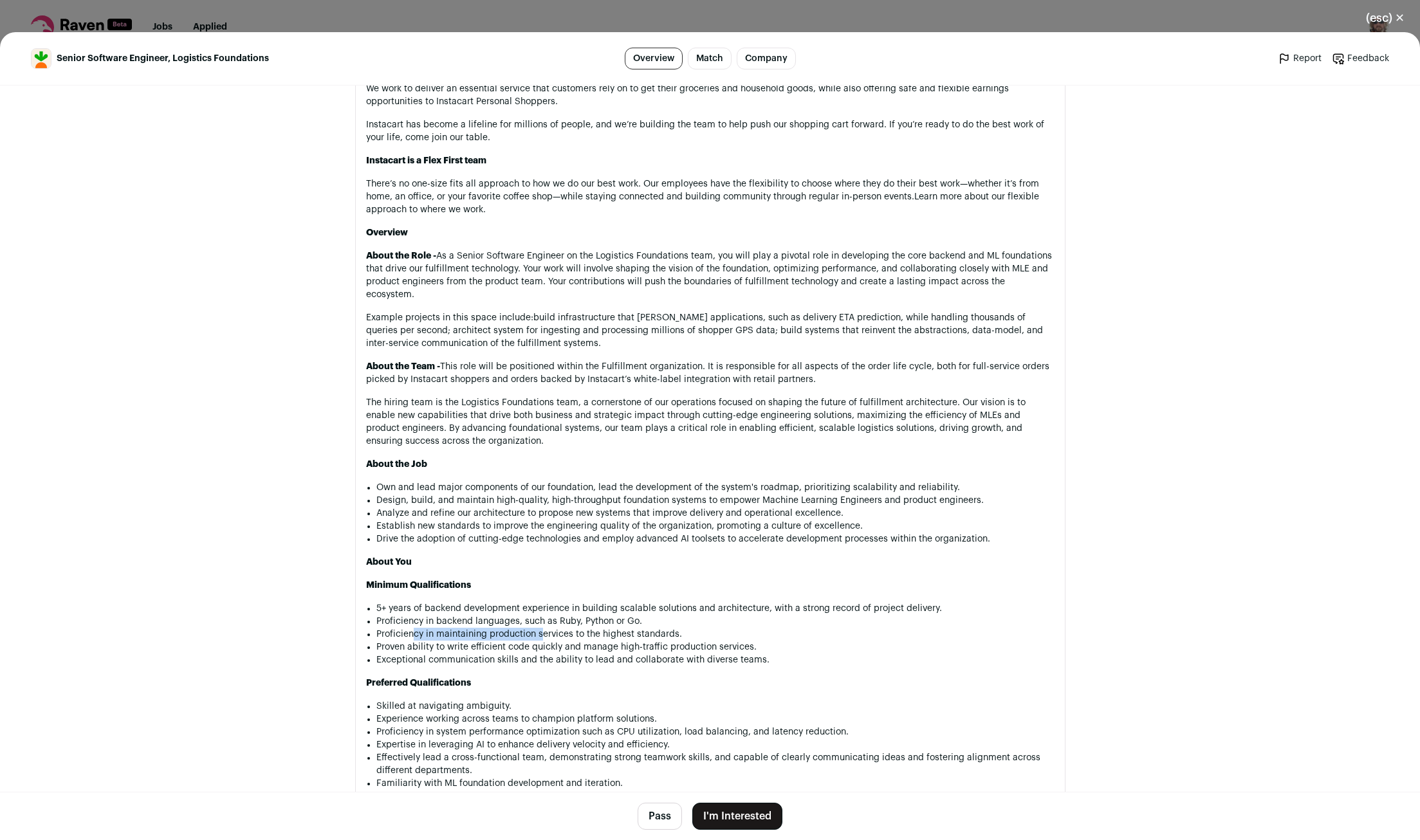
drag, startPoint x: 416, startPoint y: 628, endPoint x: 540, endPoint y: 627, distance: 124.0
click at [540, 628] on li "Proficiency in maintaining production services to the highest standards." at bounding box center [716, 634] width 678 height 13
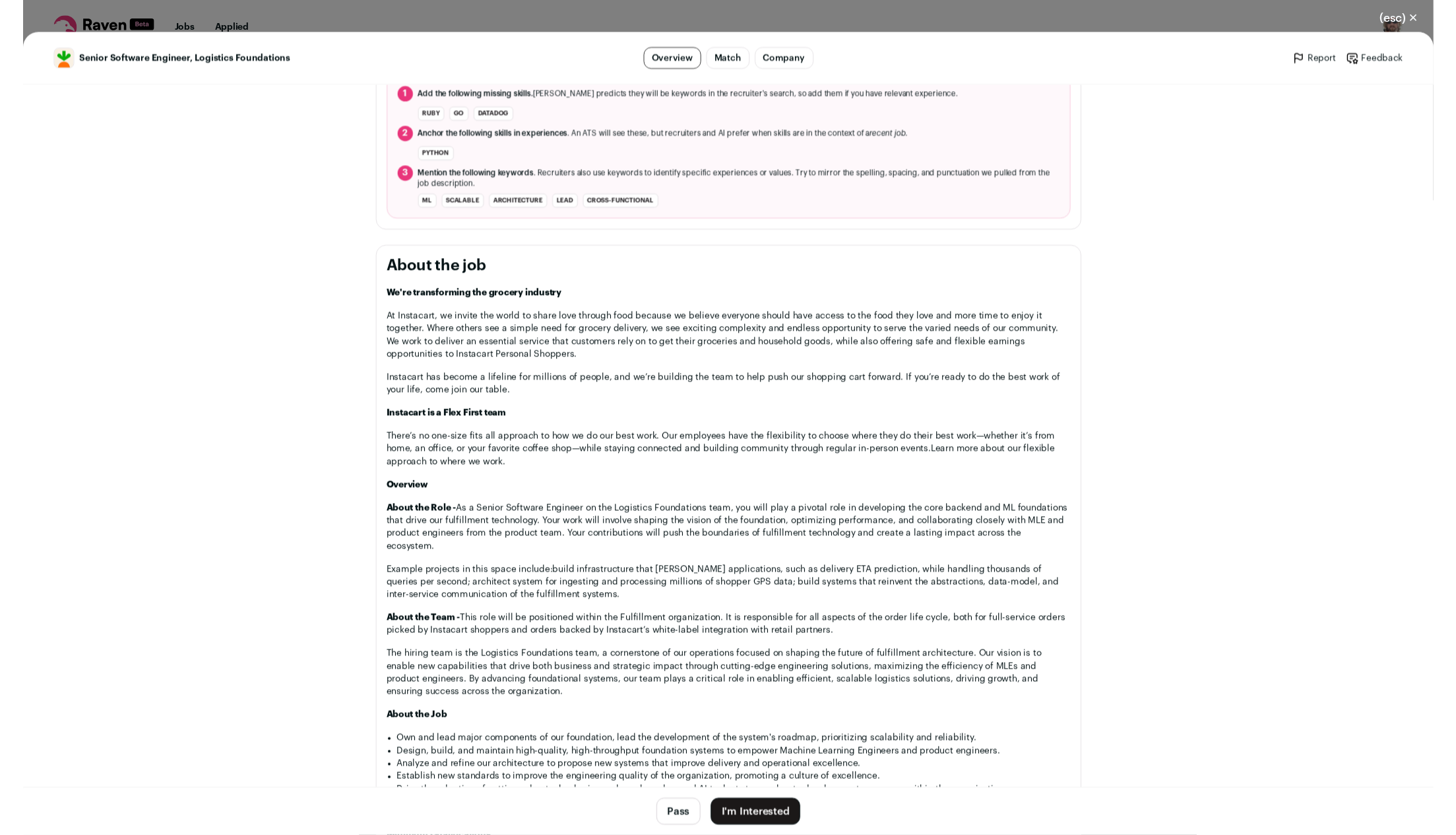
scroll to position [0, 0]
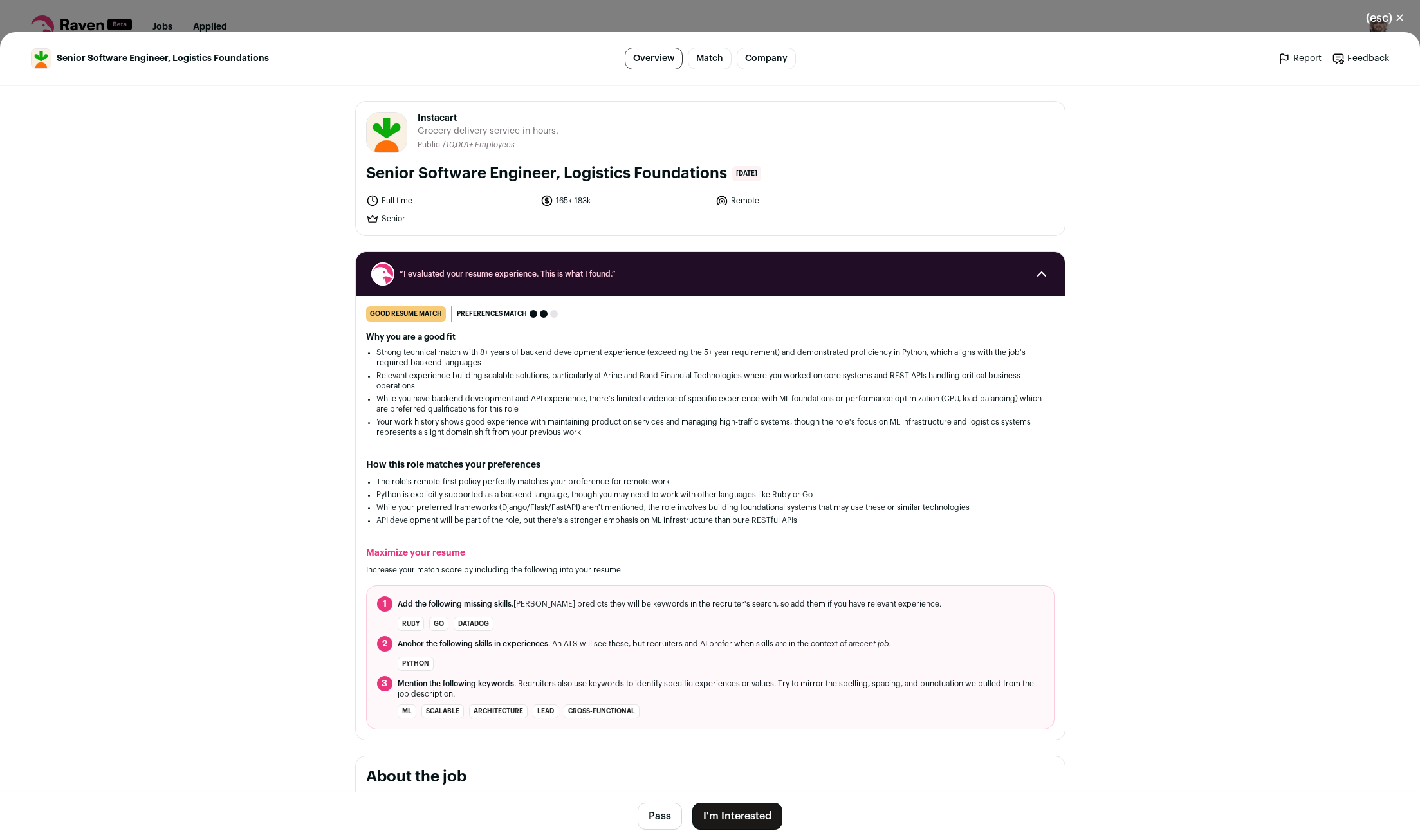
click at [744, 820] on button "I'm Interested" at bounding box center [737, 816] width 90 height 27
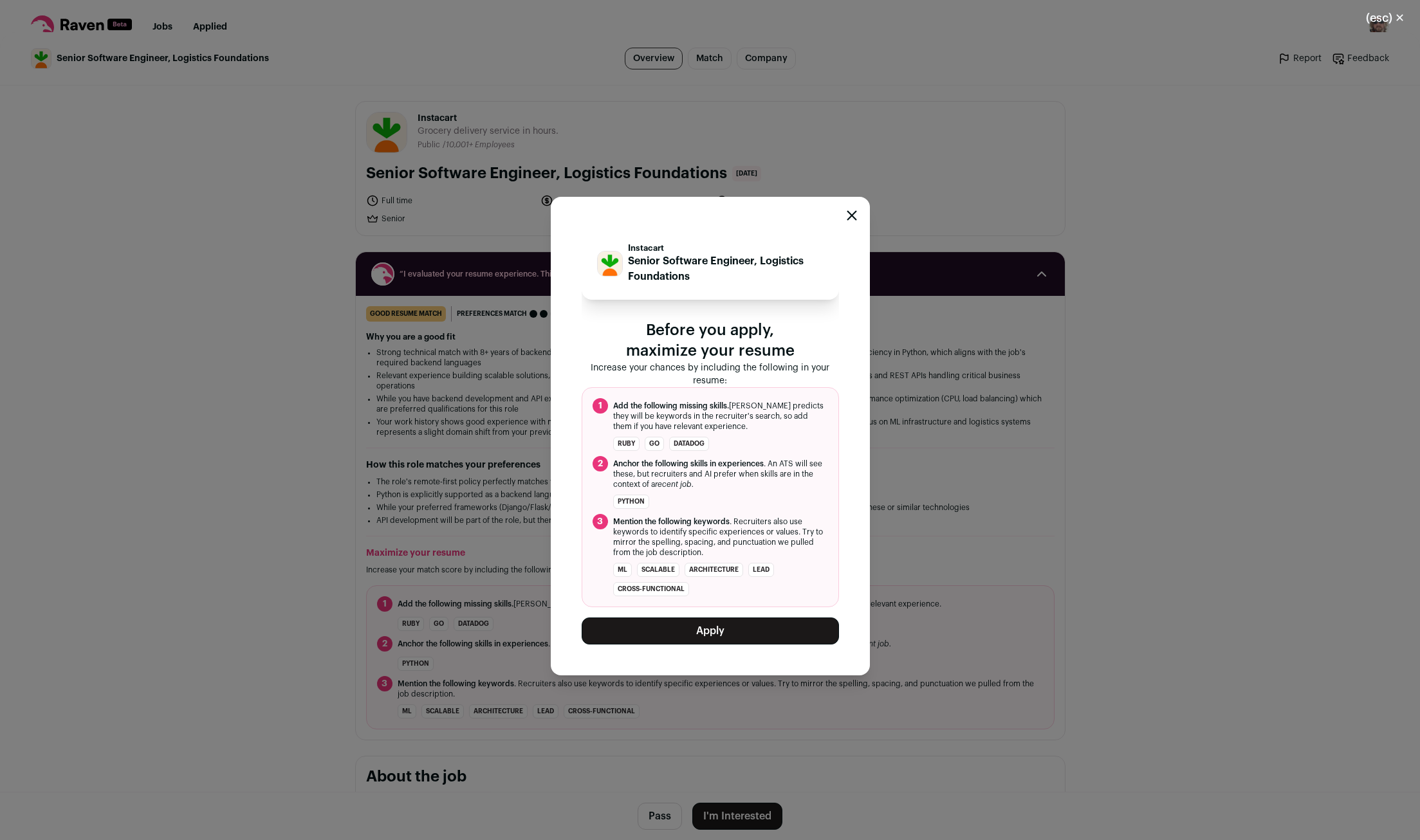
click at [730, 640] on button "Apply" at bounding box center [710, 631] width 257 height 27
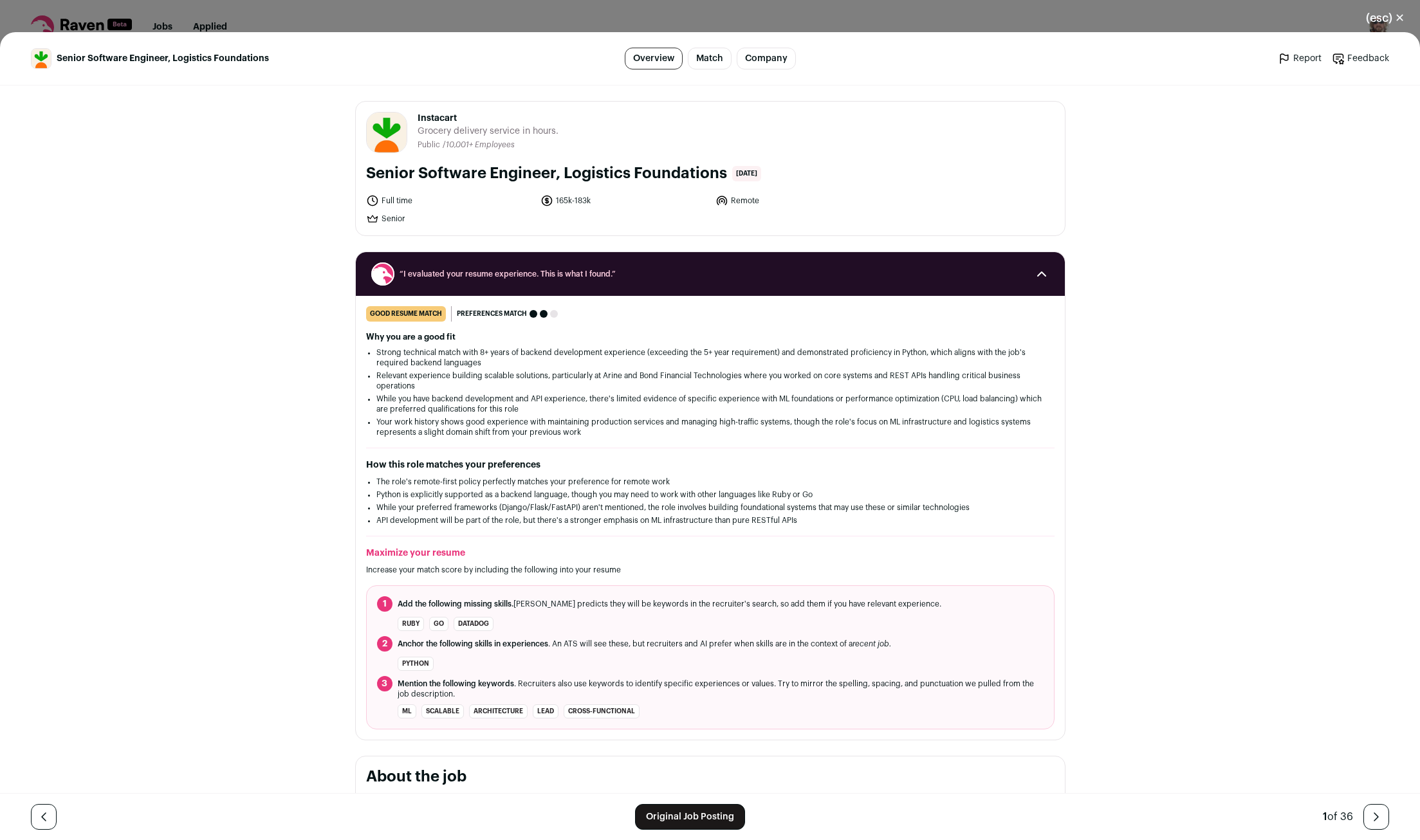
click at [1268, 219] on div "Senior Software Engineer, Logistics Foundations Overview Match Company Report F…" at bounding box center [710, 436] width 1420 height 808
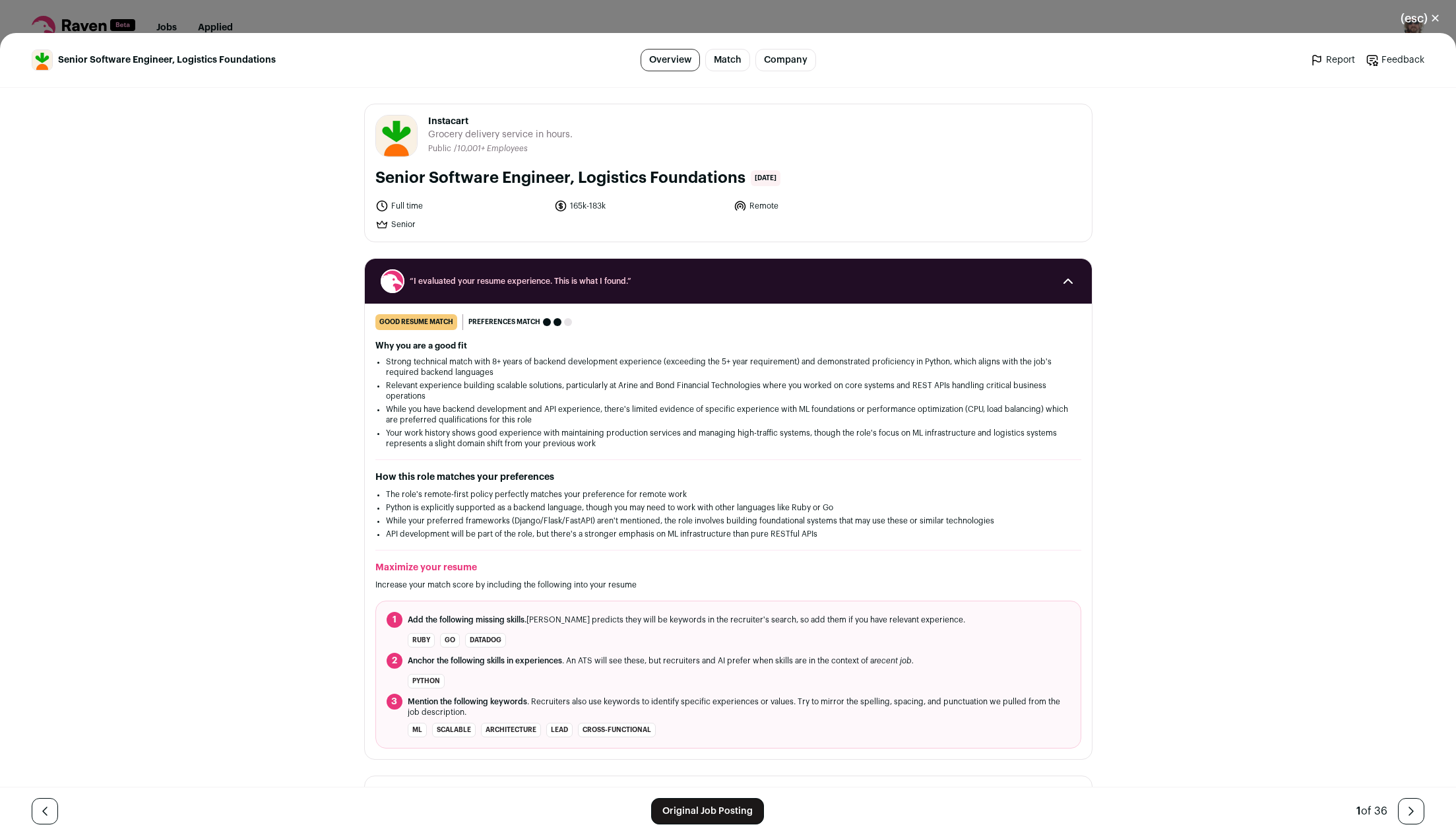
click at [965, 492] on li "The role's remote-first policy perfectly matches your preference for remote work" at bounding box center [728, 495] width 685 height 11
click at [972, 136] on header "Instacart instacart.com Public / Private Public Company size 10,001+ Tags B2C E…" at bounding box center [728, 136] width 706 height 42
click at [1290, 197] on div "Senior Software Engineer, Logistics Foundations Overview Match Company Report F…" at bounding box center [728, 434] width 1456 height 802
click at [1438, 21] on button "(esc) ✕" at bounding box center [1420, 18] width 71 height 29
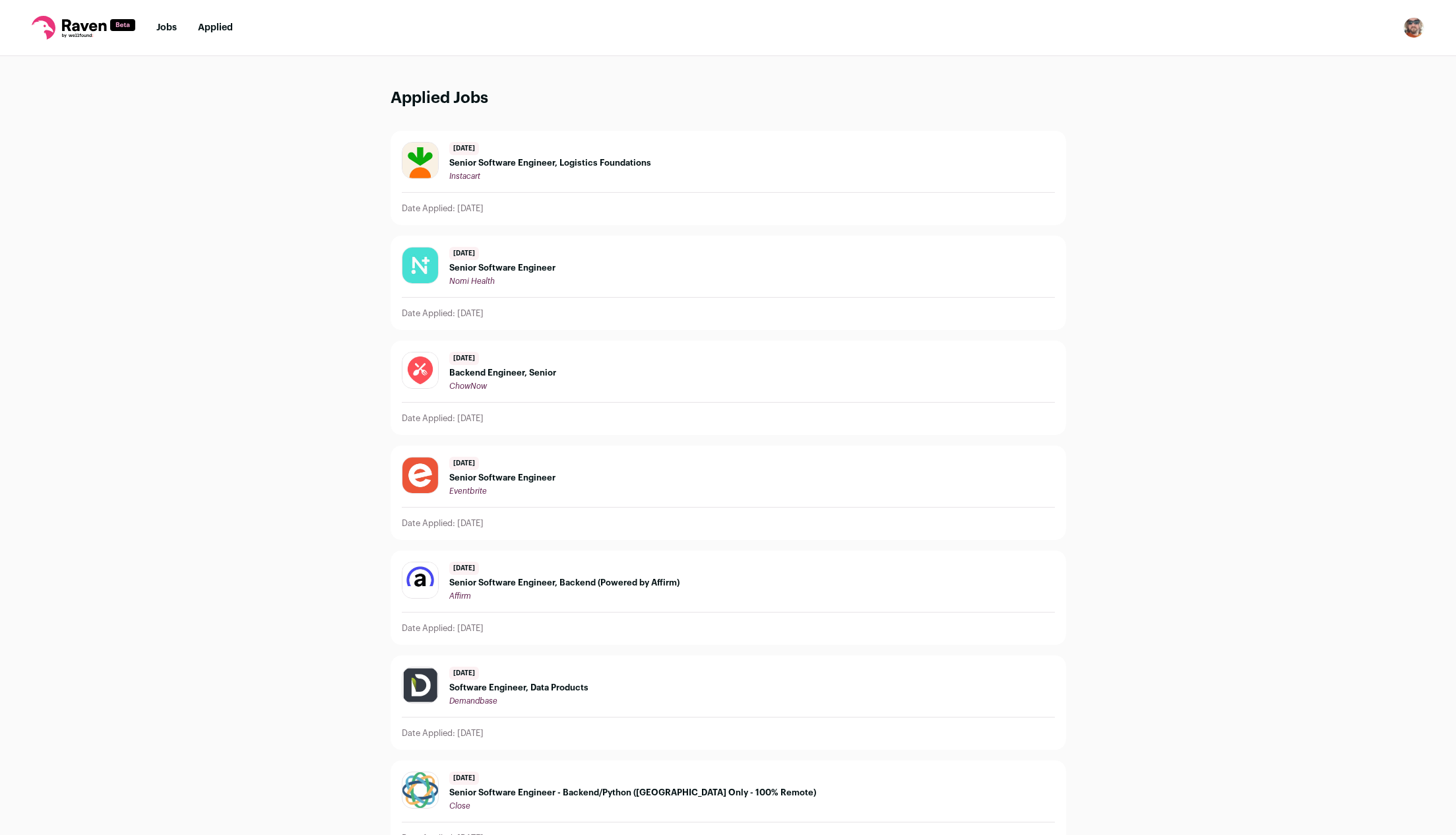
click at [164, 28] on link "Jobs" at bounding box center [166, 28] width 20 height 9
